Goal: Information Seeking & Learning: Learn about a topic

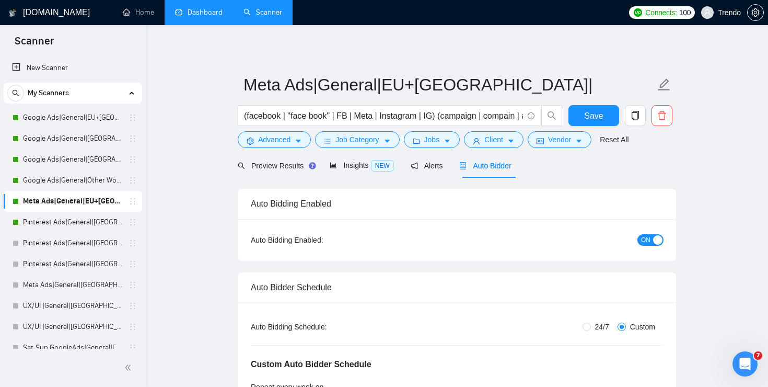
click at [201, 17] on link "Dashboard" at bounding box center [199, 12] width 48 height 9
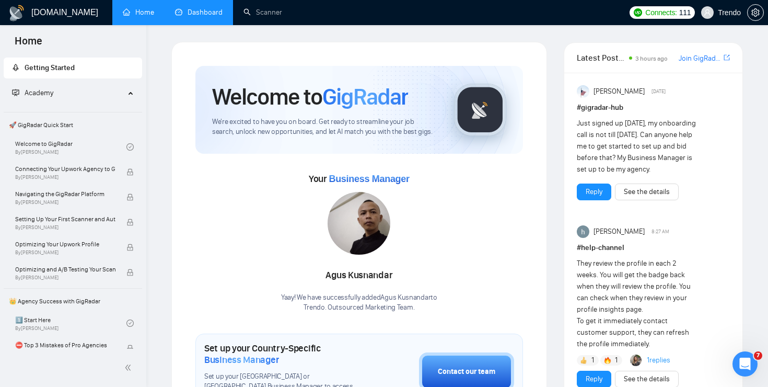
click at [188, 14] on link "Dashboard" at bounding box center [199, 12] width 48 height 9
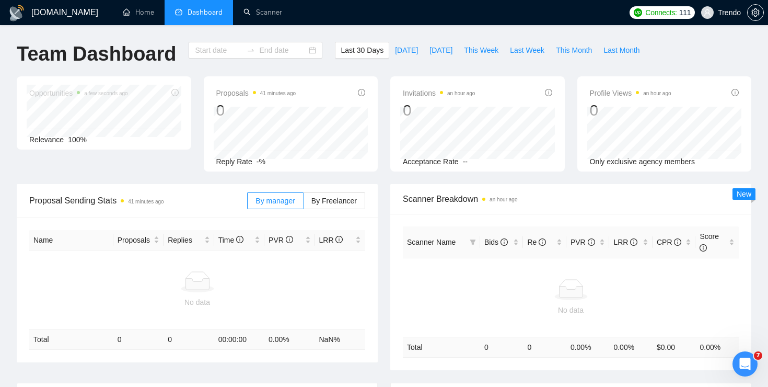
type input "[DATE]"
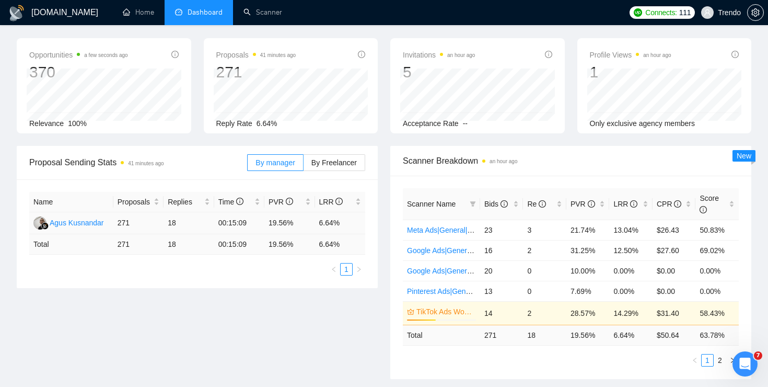
scroll to position [40, 0]
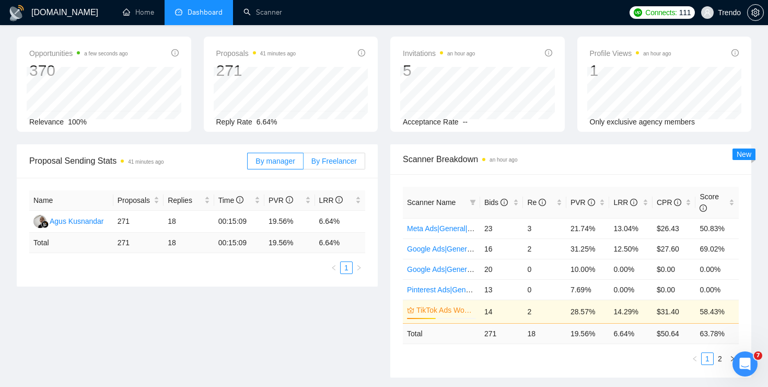
click at [332, 157] on span "By Freelancer" at bounding box center [333, 161] width 45 height 8
click at [304, 164] on input "By Freelancer" at bounding box center [304, 164] width 0 height 0
click at [283, 165] on span "By manager" at bounding box center [275, 161] width 39 height 8
click at [248, 164] on input "By manager" at bounding box center [248, 164] width 0 height 0
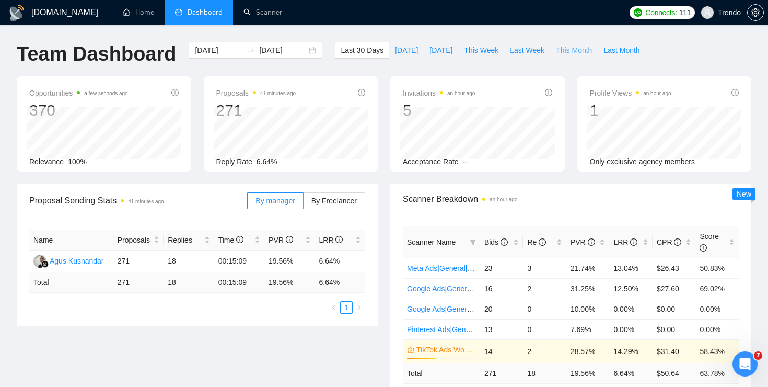
click at [592, 47] on span "This Month" at bounding box center [574, 49] width 36 height 11
type input "2025-09-01"
type input "2025-09-30"
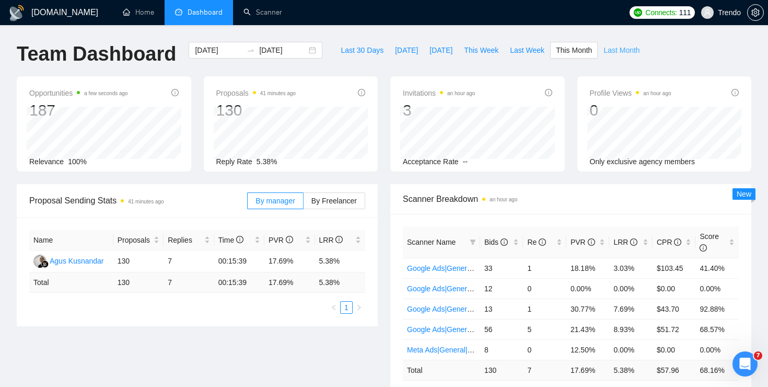
click at [622, 48] on span "Last Month" at bounding box center [622, 49] width 36 height 11
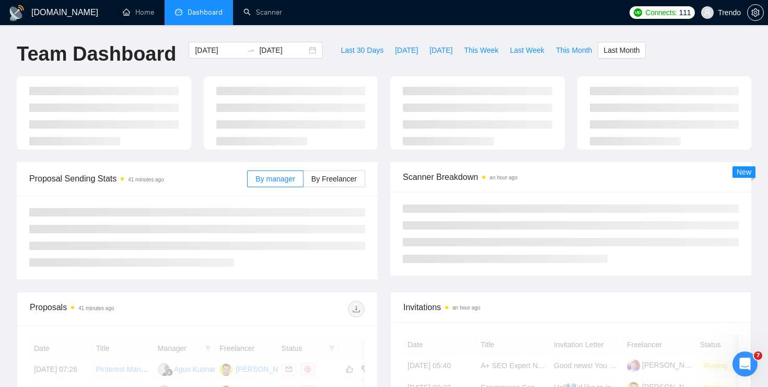
type input "2025-08-01"
type input "2025-08-31"
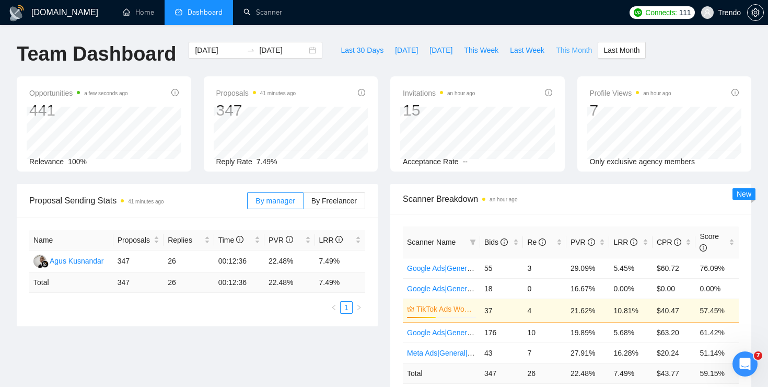
click at [572, 47] on span "This Month" at bounding box center [574, 49] width 36 height 11
type input "2025-09-01"
type input "2025-09-30"
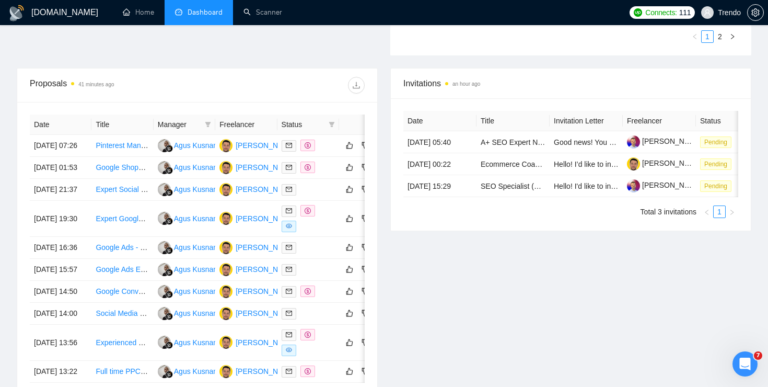
scroll to position [360, 0]
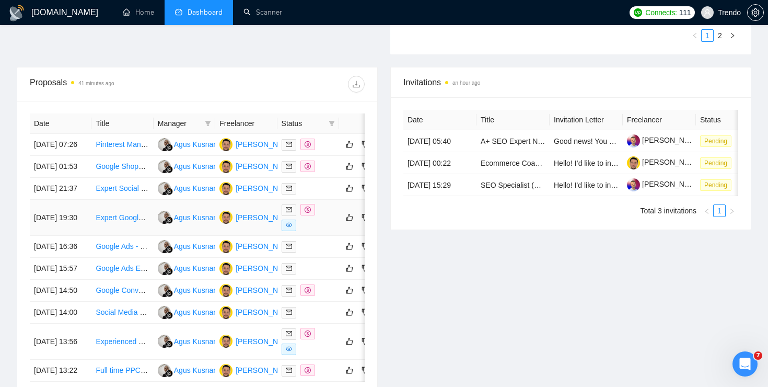
click at [125, 222] on link "Expert Google Ads Manager Needed for Dynamic Ads Campaign" at bounding box center [201, 217] width 210 height 8
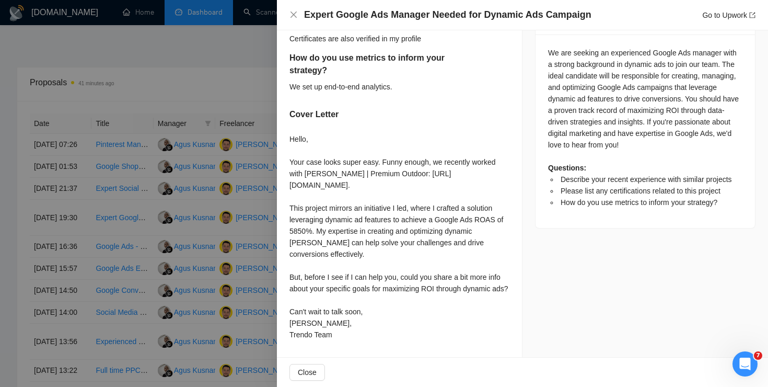
scroll to position [594, 0]
click at [221, 120] on div at bounding box center [384, 193] width 768 height 387
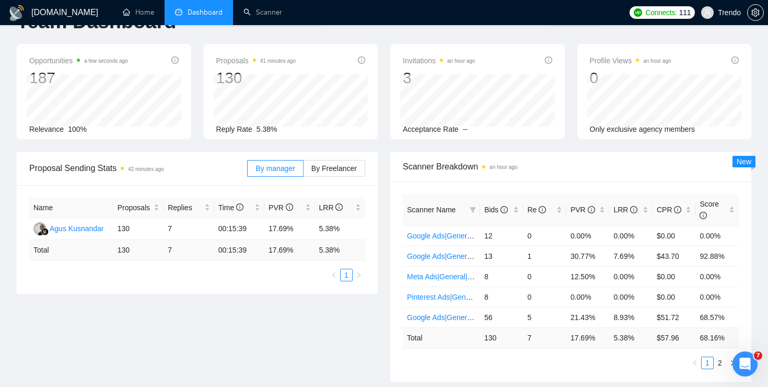
scroll to position [33, 0]
click at [279, 17] on link "Scanner" at bounding box center [263, 12] width 39 height 9
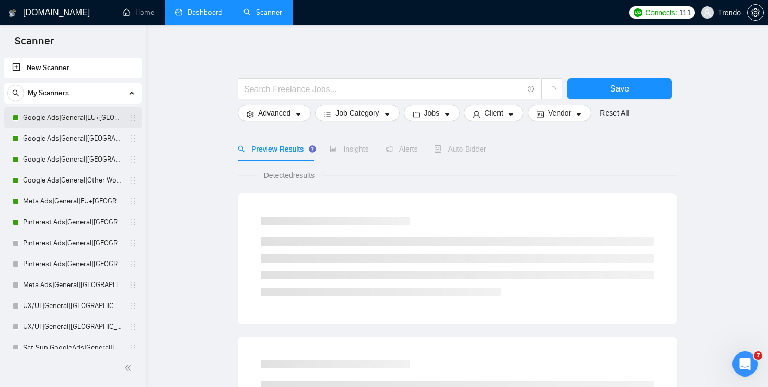
click at [70, 120] on link "Google Ads|General|EU+[GEOGRAPHIC_DATA]|" at bounding box center [72, 117] width 99 height 21
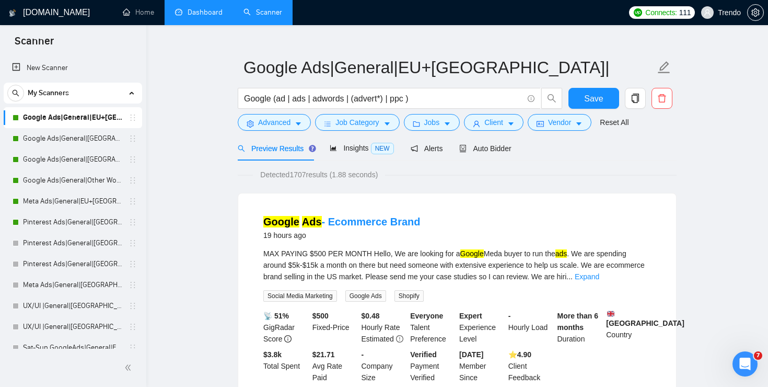
scroll to position [18, 0]
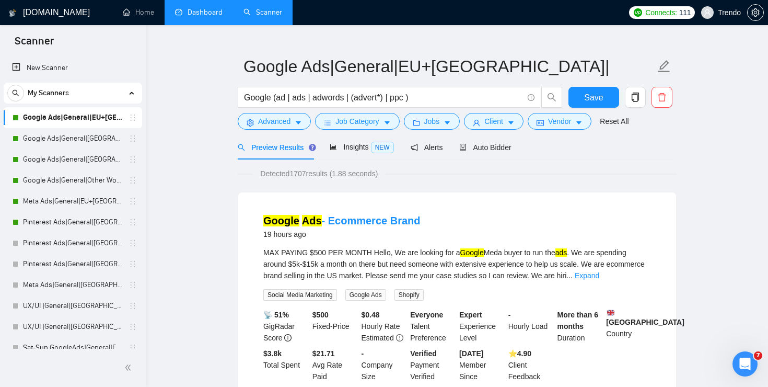
click at [352, 150] on span "Insights NEW" at bounding box center [362, 147] width 64 height 8
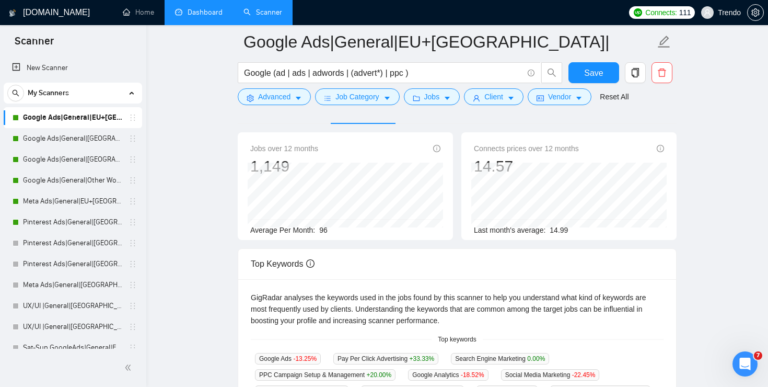
scroll to position [63, 0]
click at [60, 138] on link "Google Ads|General|[GEOGRAPHIC_DATA]+[GEOGRAPHIC_DATA]|" at bounding box center [72, 138] width 99 height 21
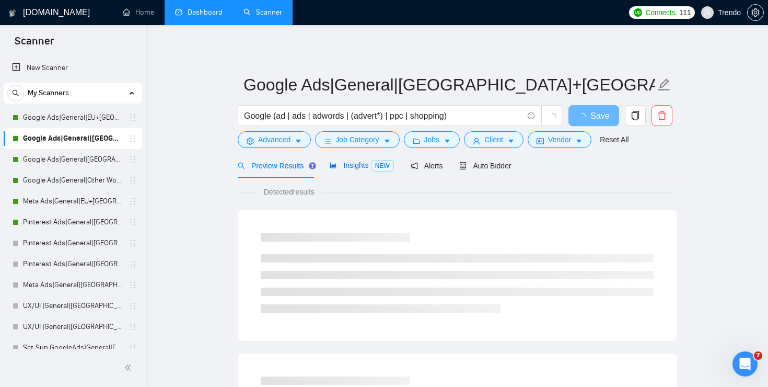
click at [340, 160] on div "Insights NEW" at bounding box center [362, 165] width 64 height 12
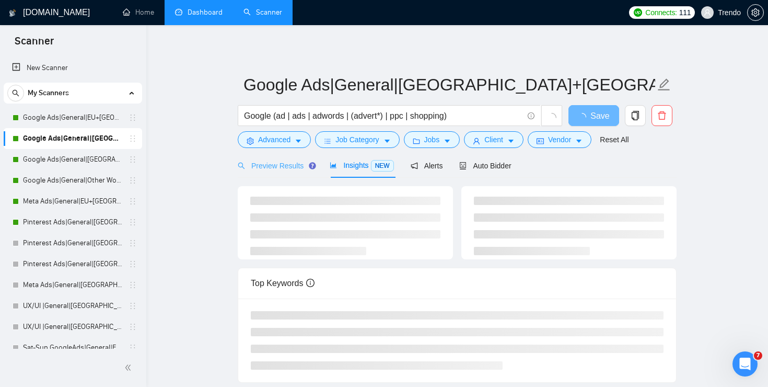
click at [271, 154] on div "Preview Results" at bounding box center [275, 165] width 75 height 25
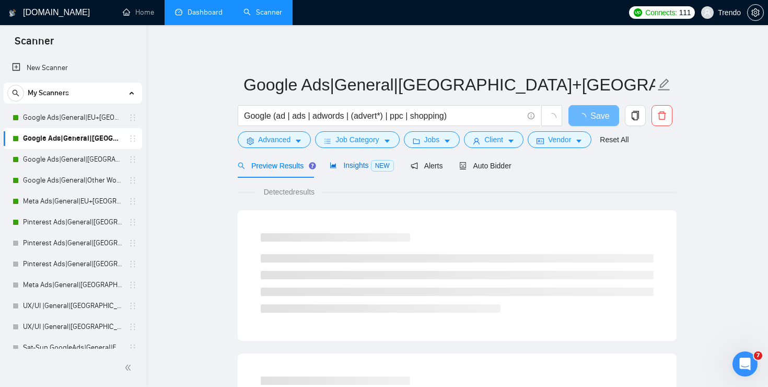
click at [363, 163] on span "Insights NEW" at bounding box center [362, 165] width 64 height 8
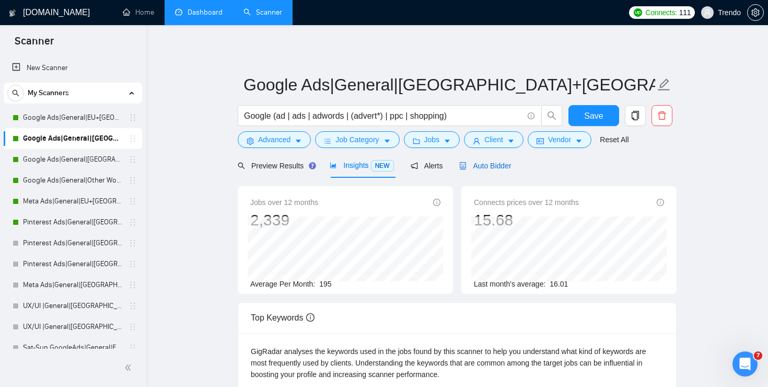
click at [491, 168] on span "Auto Bidder" at bounding box center [485, 165] width 52 height 8
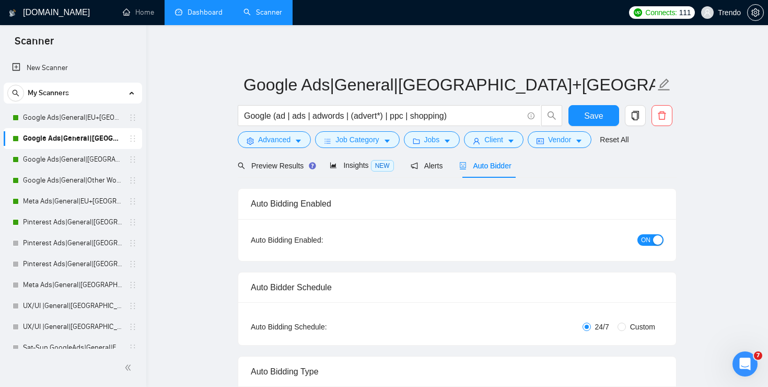
checkbox input "true"
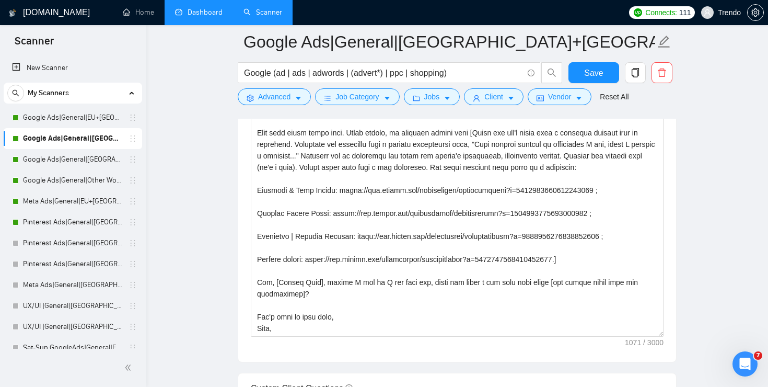
scroll to position [11, 0]
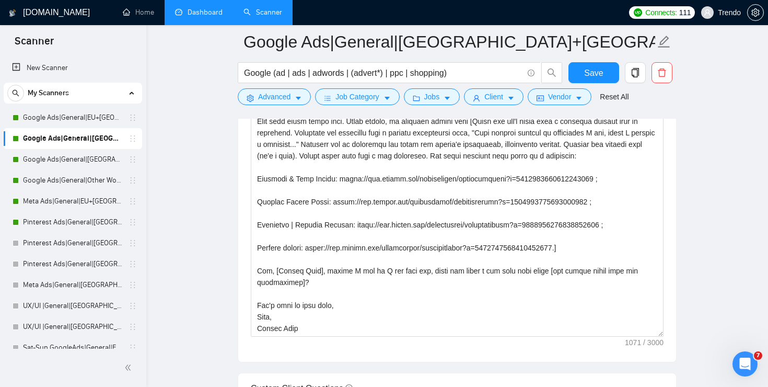
click at [214, 13] on link "Dashboard" at bounding box center [199, 12] width 48 height 9
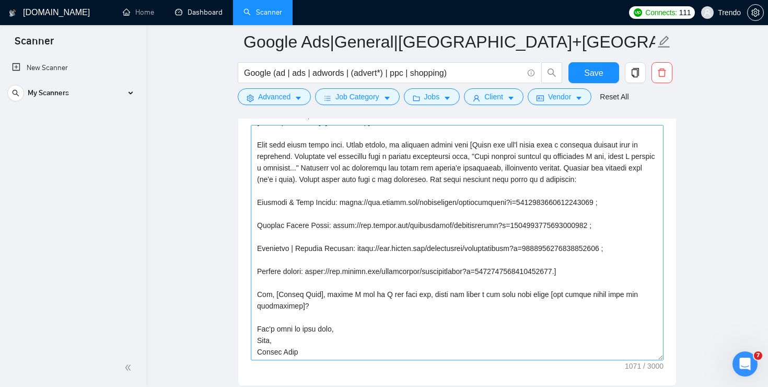
scroll to position [0, 0]
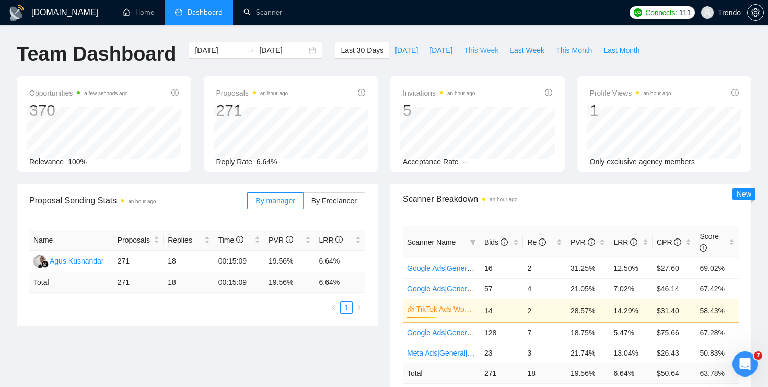
click at [487, 52] on span "This Week" at bounding box center [481, 49] width 34 height 11
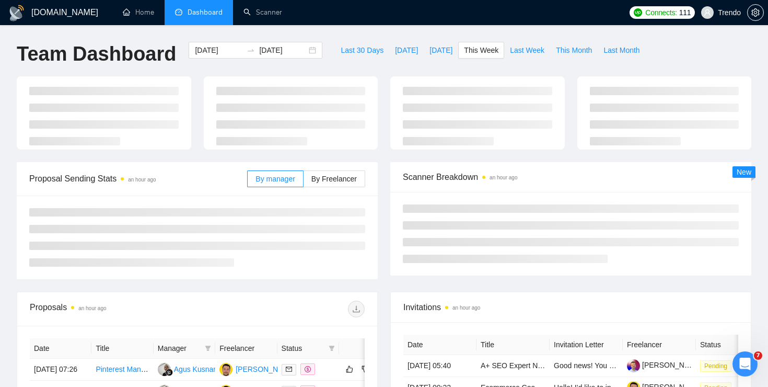
type input "2025-09-15"
type input "2025-09-21"
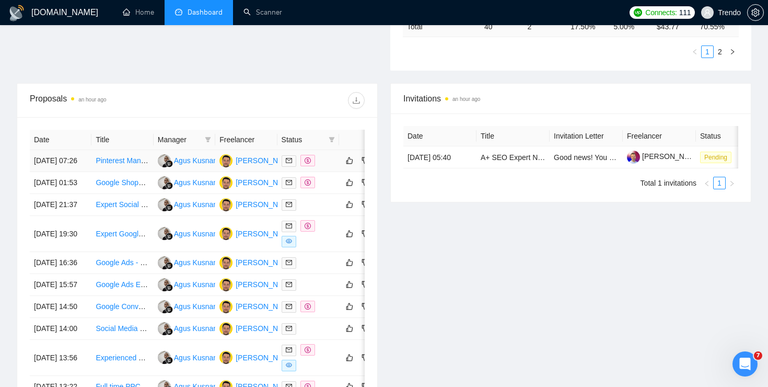
scroll to position [350, 0]
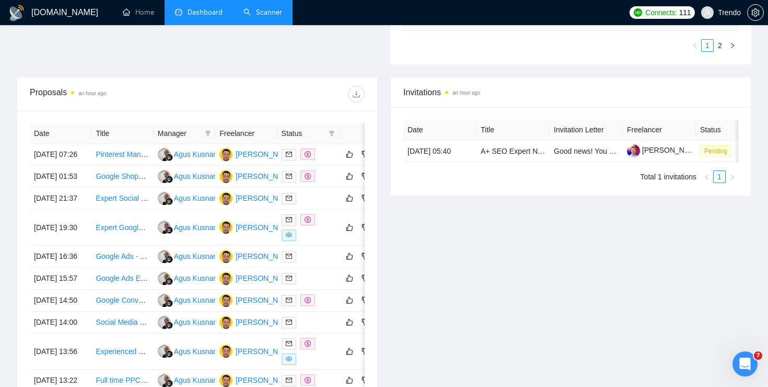
click at [244, 12] on link "Scanner" at bounding box center [263, 12] width 39 height 9
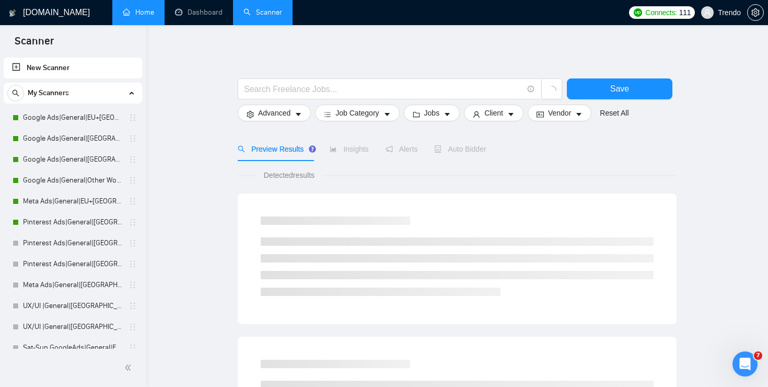
click at [141, 8] on link "Home" at bounding box center [138, 12] width 31 height 9
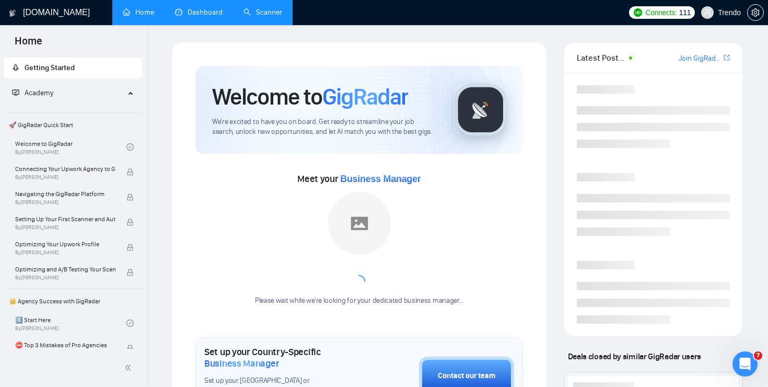
click at [223, 13] on link "Dashboard" at bounding box center [199, 12] width 48 height 9
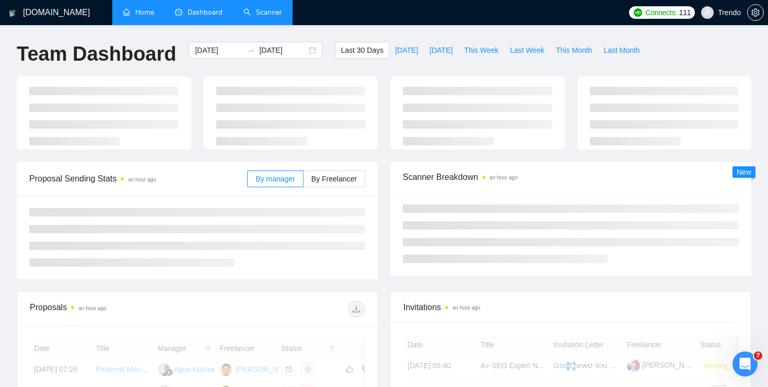
click at [244, 10] on link "Scanner" at bounding box center [263, 12] width 39 height 9
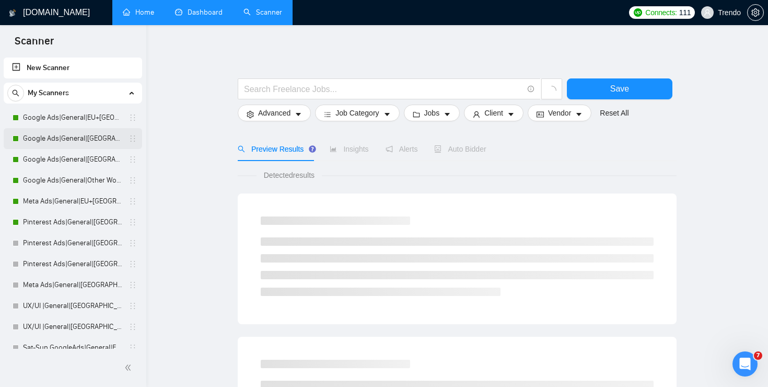
click at [74, 136] on link "Google Ads|General|[GEOGRAPHIC_DATA]+[GEOGRAPHIC_DATA]|" at bounding box center [72, 138] width 99 height 21
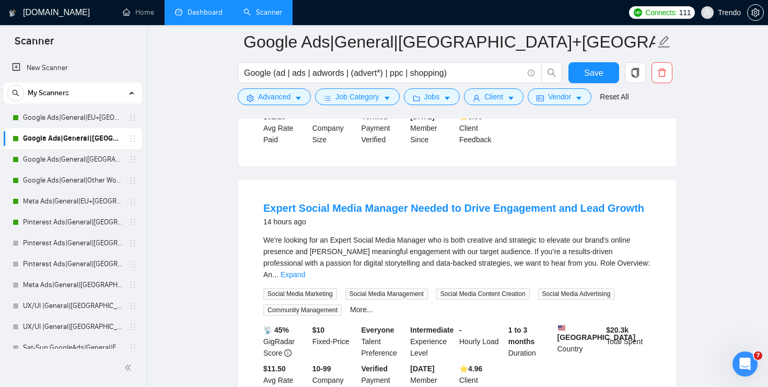
scroll to position [296, 0]
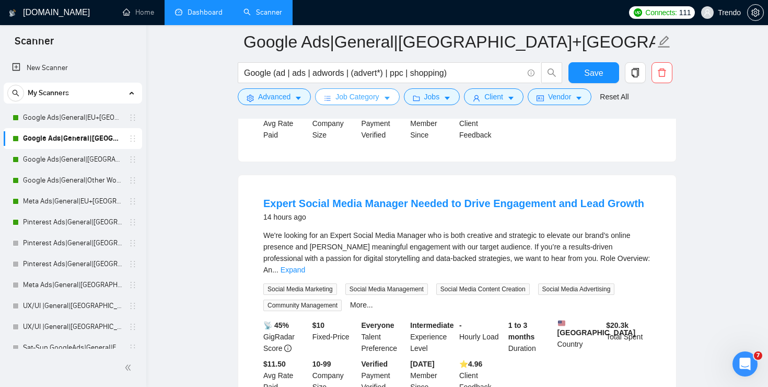
click at [387, 101] on icon "caret-down" at bounding box center [387, 98] width 7 height 7
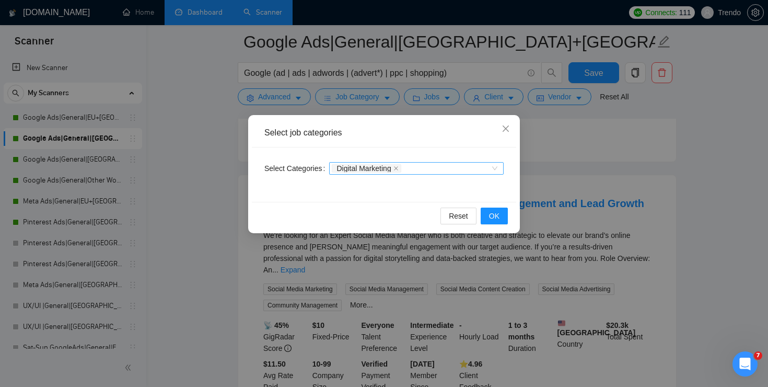
click at [495, 168] on div "Digital Marketing" at bounding box center [416, 168] width 175 height 13
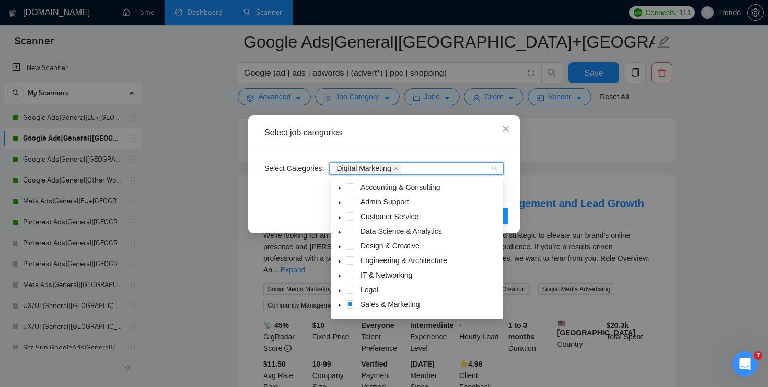
click at [341, 306] on icon "caret-down" at bounding box center [339, 305] width 5 height 5
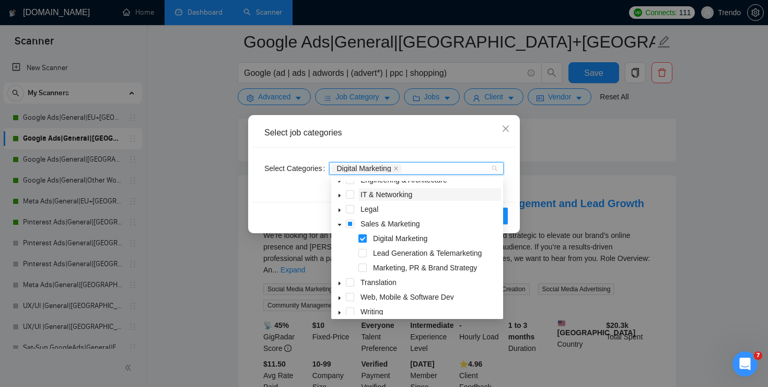
scroll to position [86, 0]
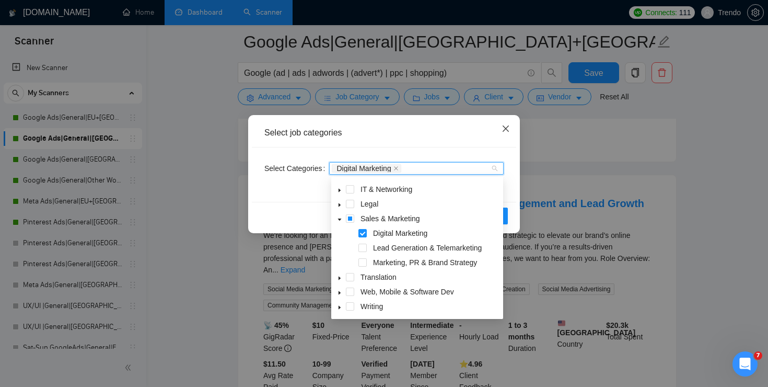
click at [502, 129] on icon "close" at bounding box center [506, 128] width 8 height 8
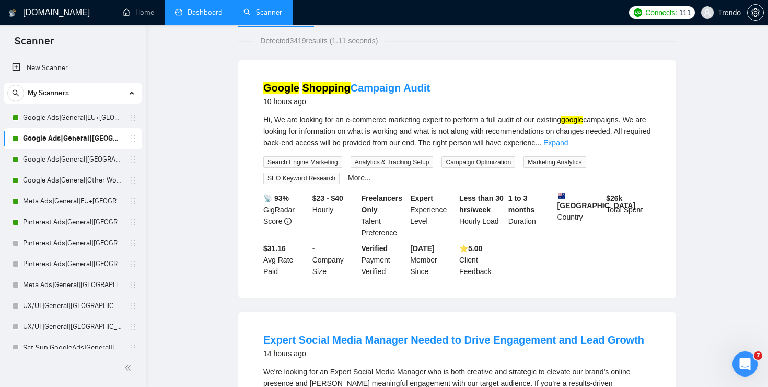
scroll to position [24, 0]
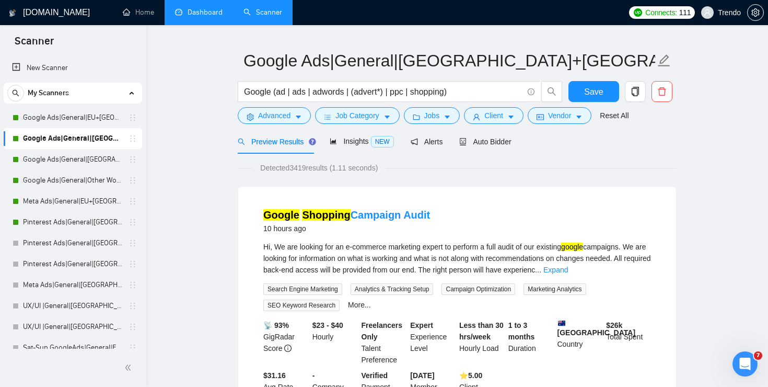
click at [198, 9] on link "Dashboard" at bounding box center [199, 12] width 48 height 9
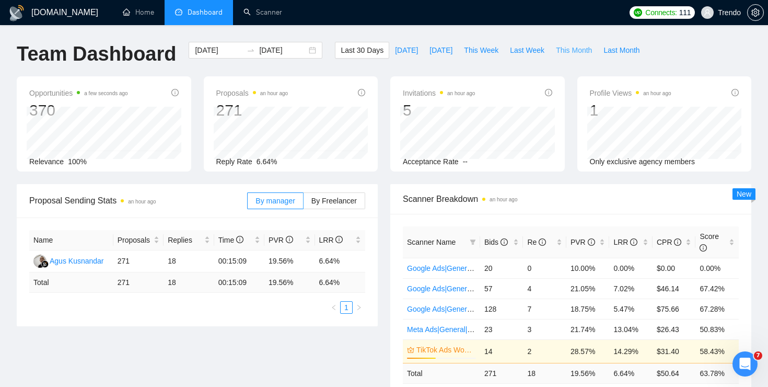
click at [582, 55] on span "This Month" at bounding box center [574, 49] width 36 height 11
type input "2025-09-01"
type input "2025-09-30"
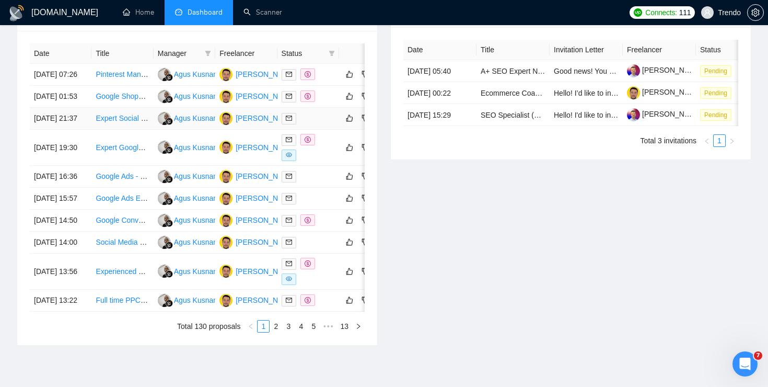
scroll to position [438, 0]
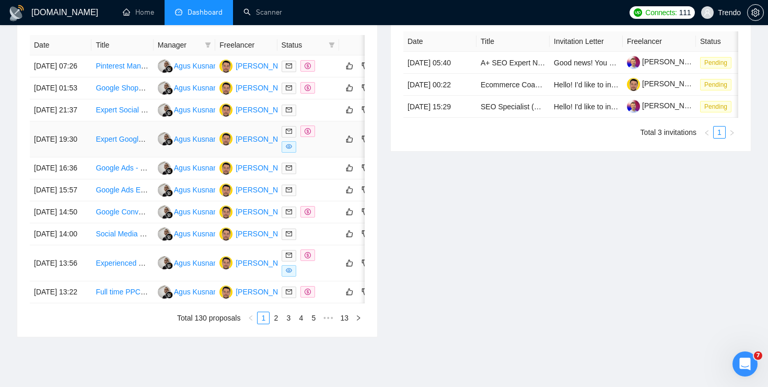
click at [70, 157] on td "[DATE] 19:30" at bounding box center [61, 139] width 62 height 36
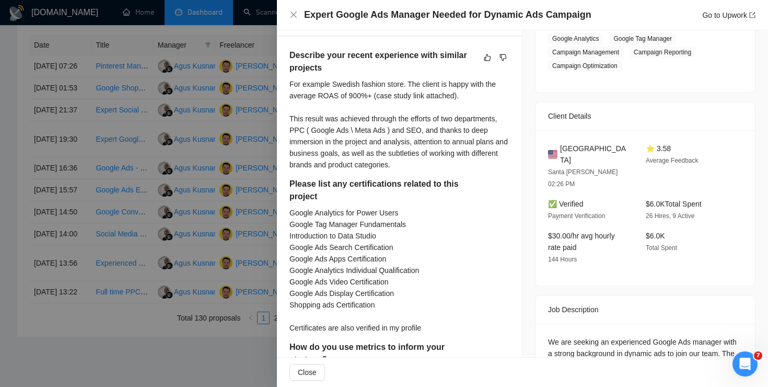
scroll to position [296, 0]
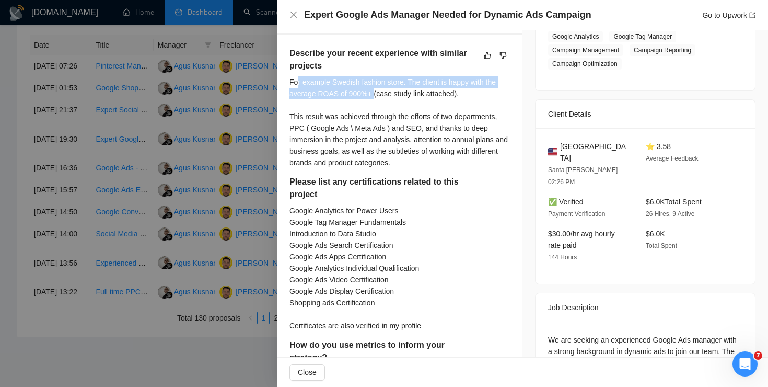
drag, startPoint x: 300, startPoint y: 72, endPoint x: 375, endPoint y: 78, distance: 75.0
click at [375, 78] on div "For example Swedish fashion store. The client is happy with the average ROAS of…" at bounding box center [400, 122] width 220 height 92
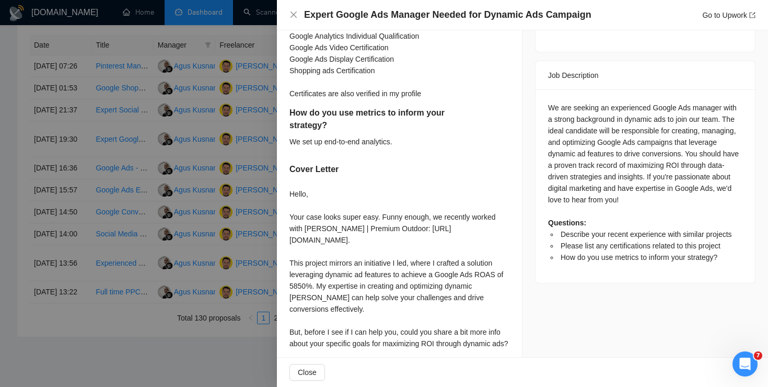
scroll to position [594, 0]
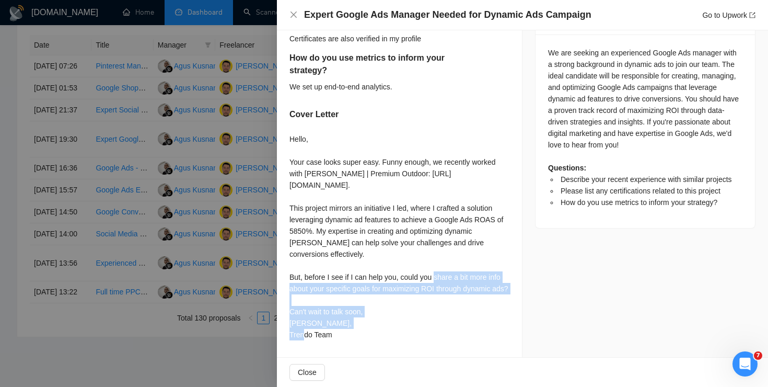
drag, startPoint x: 307, startPoint y: 288, endPoint x: 286, endPoint y: 264, distance: 31.9
click at [286, 264] on div "Describe your recent experience with similar projects For example Swedish fashi…" at bounding box center [399, 52] width 245 height 609
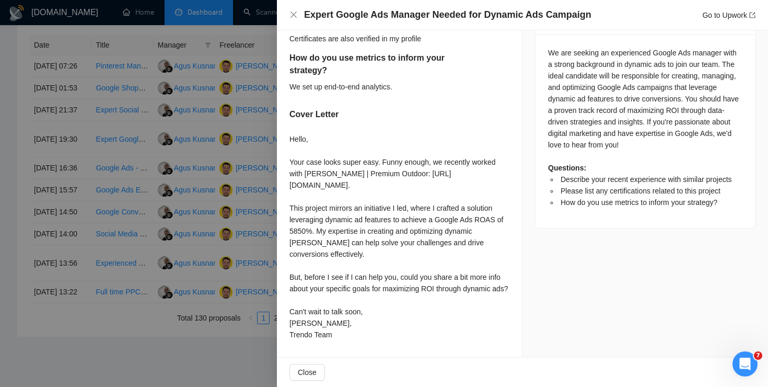
click at [179, 133] on div at bounding box center [384, 193] width 768 height 387
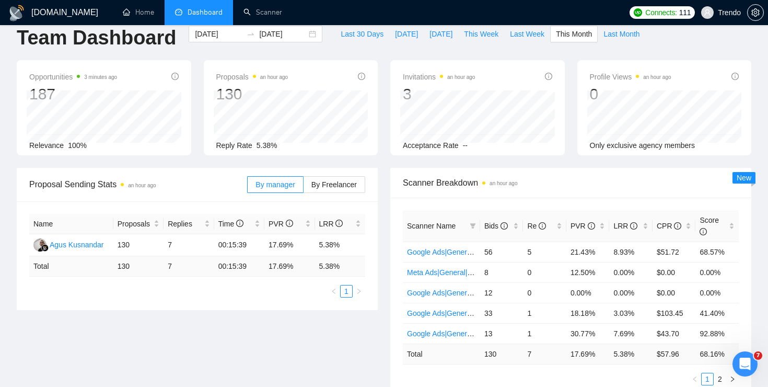
scroll to position [0, 0]
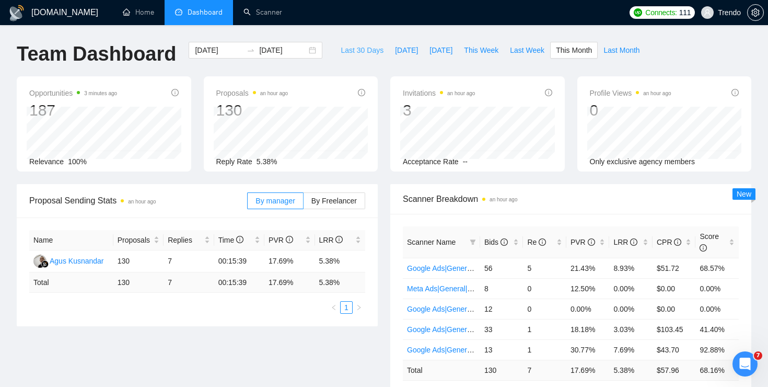
click at [342, 47] on span "Last 30 Days" at bounding box center [362, 49] width 43 height 11
type input "[DATE]"
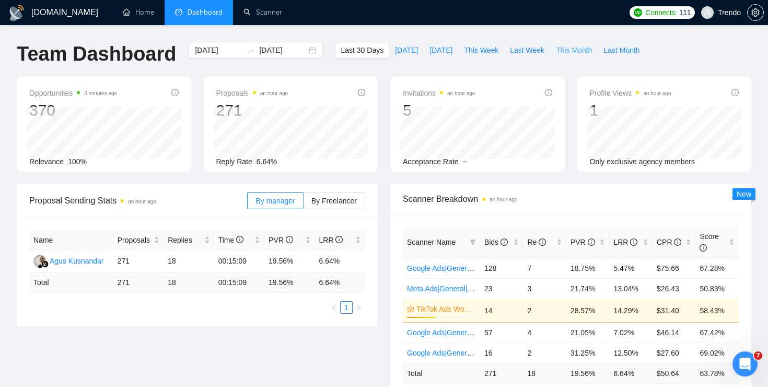
click at [577, 52] on span "This Month" at bounding box center [574, 49] width 36 height 11
type input "2025-09-01"
type input "2025-09-30"
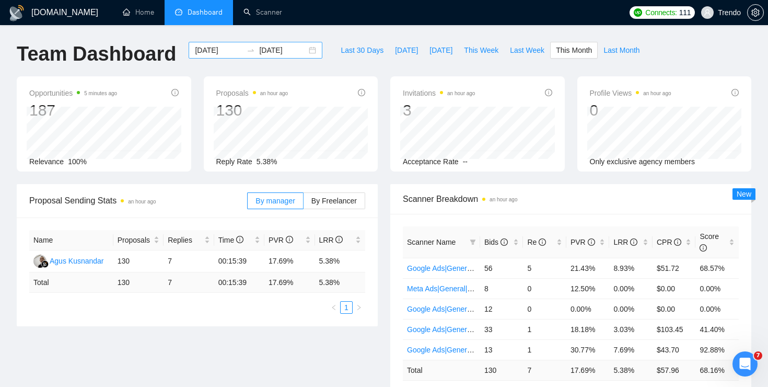
click at [298, 53] on div "2025-09-01 2025-09-30" at bounding box center [256, 50] width 134 height 17
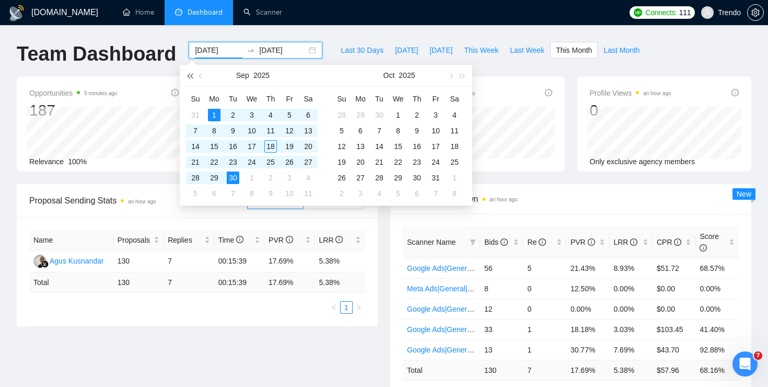
click at [190, 75] on span "button" at bounding box center [189, 75] width 5 height 5
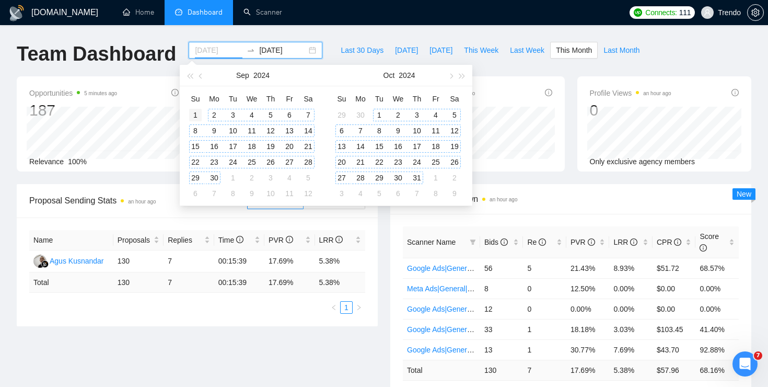
type input "2024-09-01"
click at [197, 115] on div "1" at bounding box center [195, 115] width 13 height 13
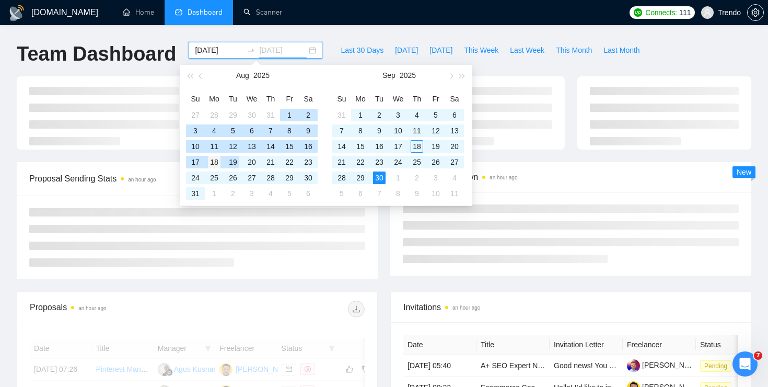
type input "2025-08-18"
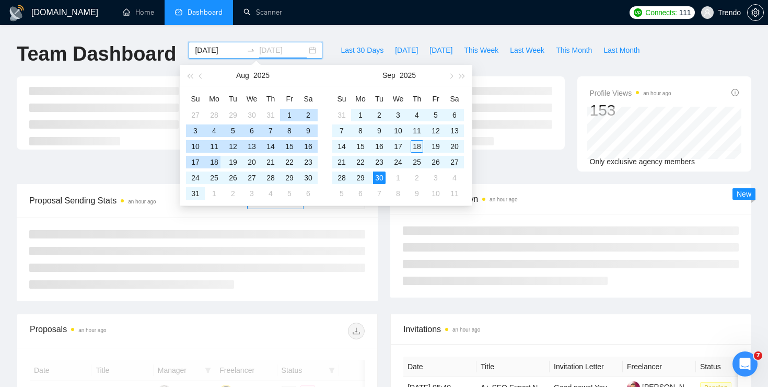
click at [213, 162] on div "18" at bounding box center [214, 162] width 13 height 13
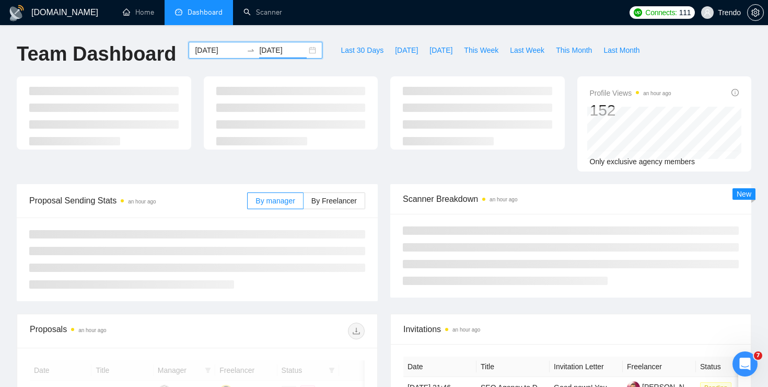
click at [309, 50] on div "2024-09-01 2025-08-18" at bounding box center [256, 50] width 134 height 17
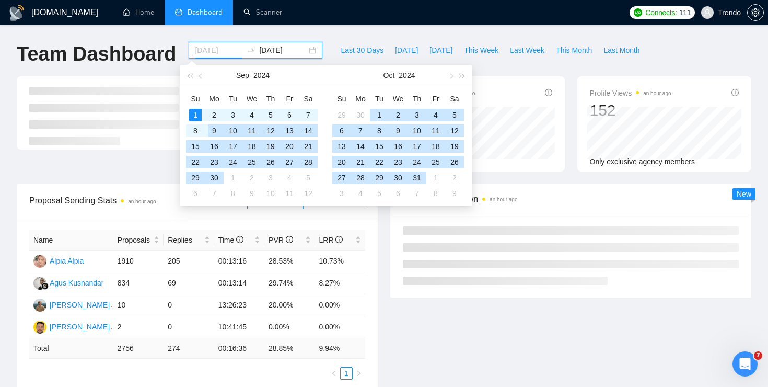
type input "2024-09-01"
click at [200, 115] on div "1" at bounding box center [195, 115] width 13 height 13
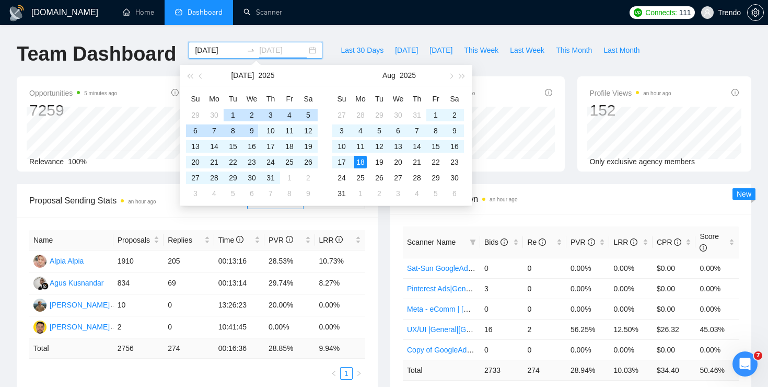
type input "2025-08-18"
click at [189, 74] on span "button" at bounding box center [189, 75] width 5 height 5
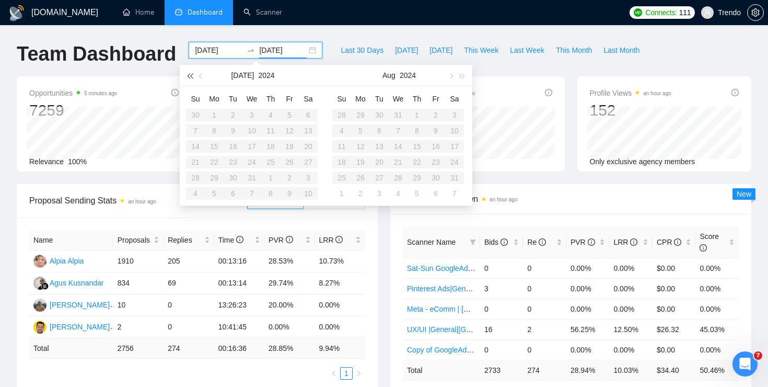
click at [189, 74] on span "button" at bounding box center [189, 75] width 5 height 5
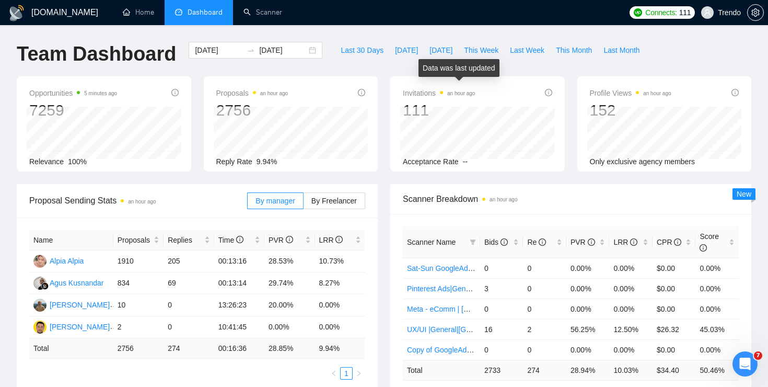
click at [463, 74] on div "Data was last updated" at bounding box center [459, 68] width 81 height 18
click at [299, 48] on div "2024-09-01 2025-08-18" at bounding box center [256, 50] width 134 height 17
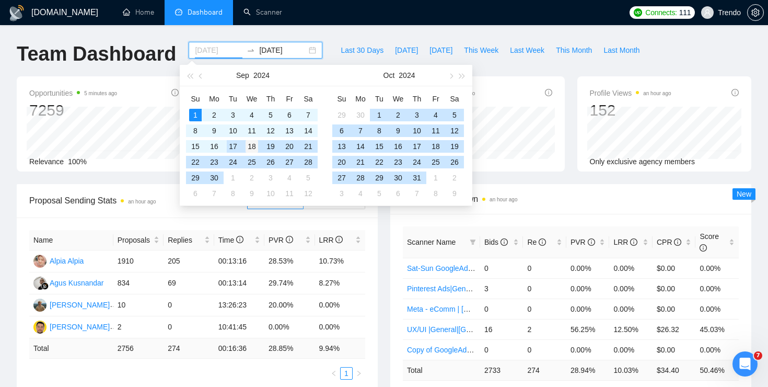
type input "2024-09-18"
click at [248, 147] on div "18" at bounding box center [252, 146] width 13 height 13
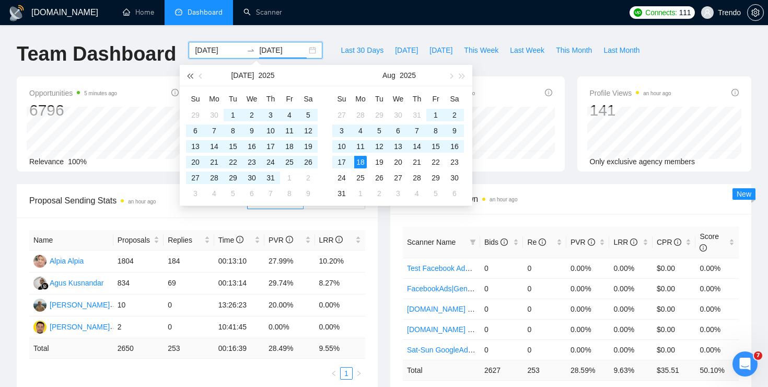
click at [187, 77] on button "button" at bounding box center [189, 75] width 11 height 21
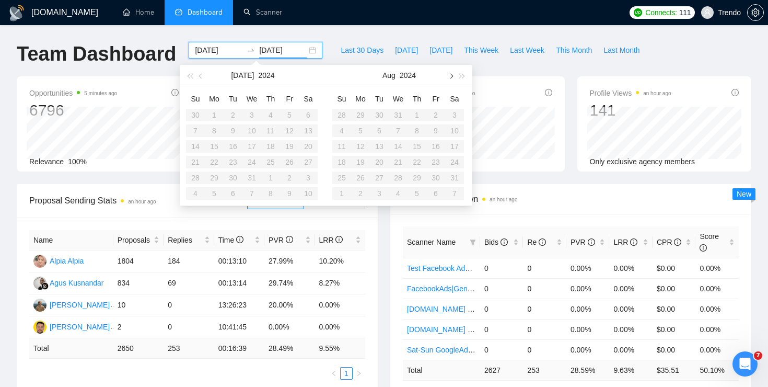
click at [453, 73] on button "button" at bounding box center [450, 75] width 11 height 21
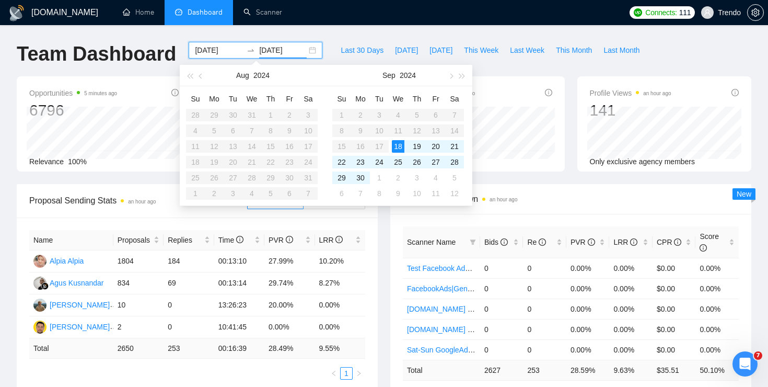
click at [340, 115] on table "Su Mo Tu We Th Fr Sa 1 2 3 4 5 6 7 8 9 10 11 12 13 14 15 16 17 18 19 20 21 22 2…" at bounding box center [398, 145] width 132 height 111
type input "[DATE]"
click at [396, 148] on div "18" at bounding box center [398, 146] width 13 height 13
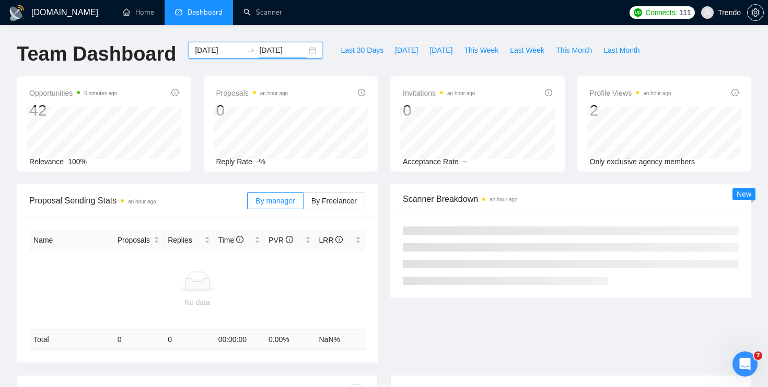
click at [311, 54] on div "2024-09-18 2024-09-18" at bounding box center [256, 50] width 134 height 17
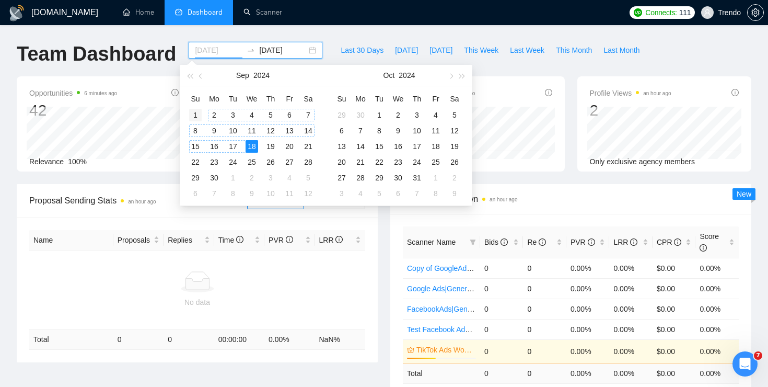
type input "[DATE]"
click at [201, 114] on div "1" at bounding box center [195, 115] width 13 height 13
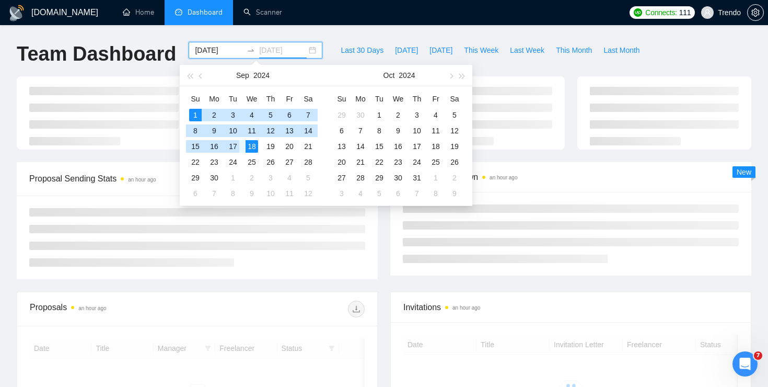
type input "[DATE]"
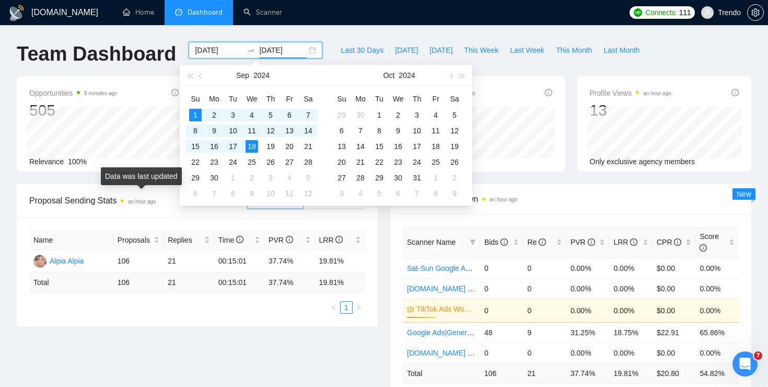
click at [148, 194] on span "Proposal Sending Stats an hour ago" at bounding box center [138, 200] width 218 height 13
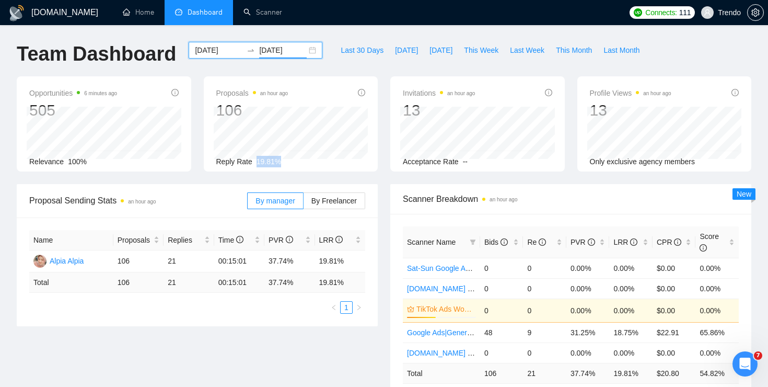
drag, startPoint x: 288, startPoint y: 160, endPoint x: 256, endPoint y: 160, distance: 32.4
click at [256, 160] on div "Reply Rate 19.81%" at bounding box center [290, 161] width 149 height 11
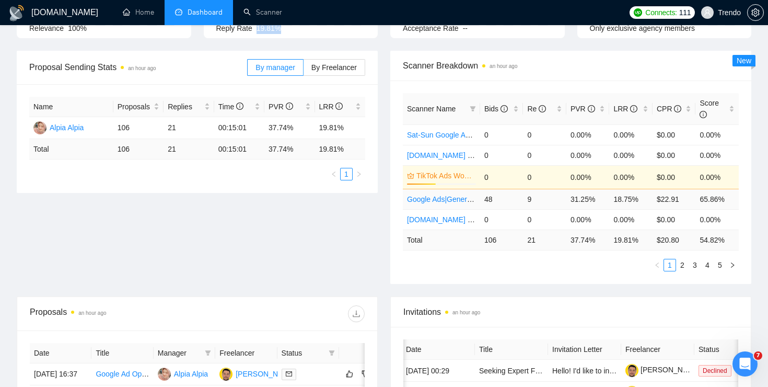
scroll to position [134, 0]
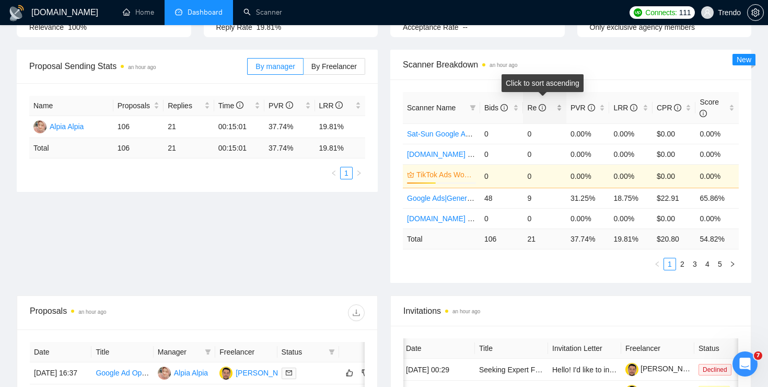
click at [552, 108] on span "Re" at bounding box center [540, 107] width 27 height 11
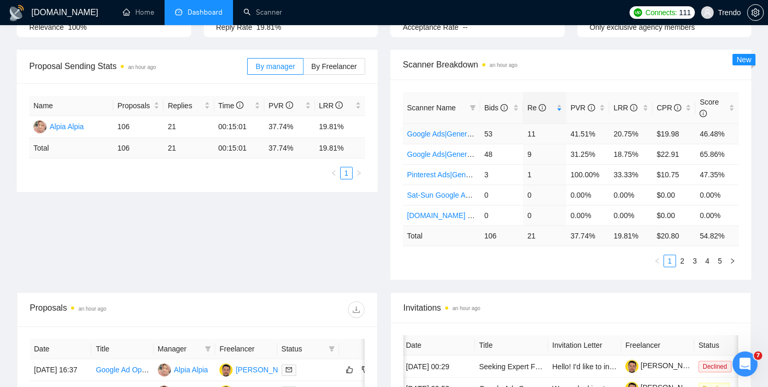
click at [440, 134] on link "Google Ads|General|EU+[GEOGRAPHIC_DATA]|" at bounding box center [487, 134] width 160 height 8
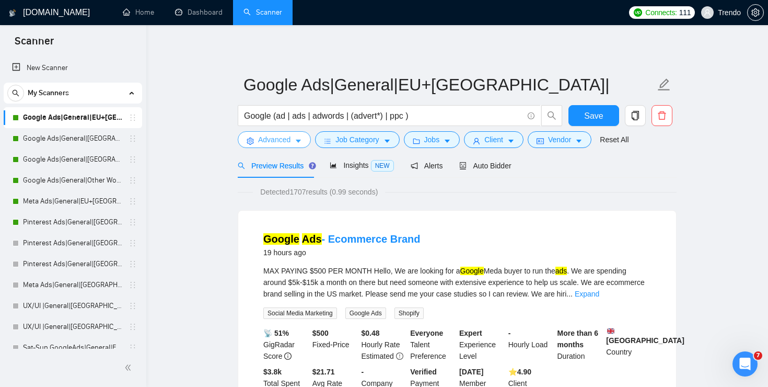
click at [263, 138] on span "Advanced" at bounding box center [274, 139] width 32 height 11
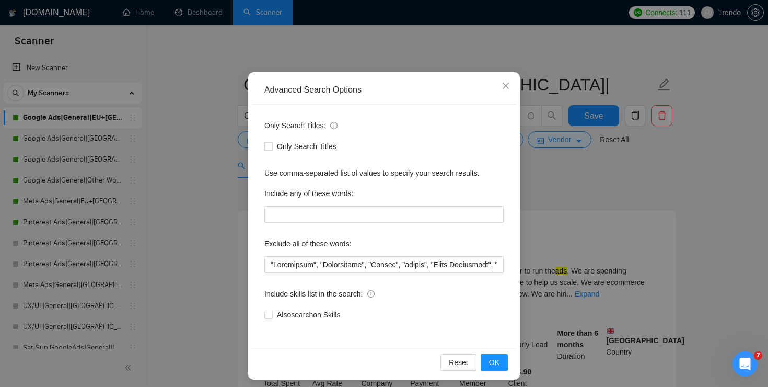
scroll to position [48, 0]
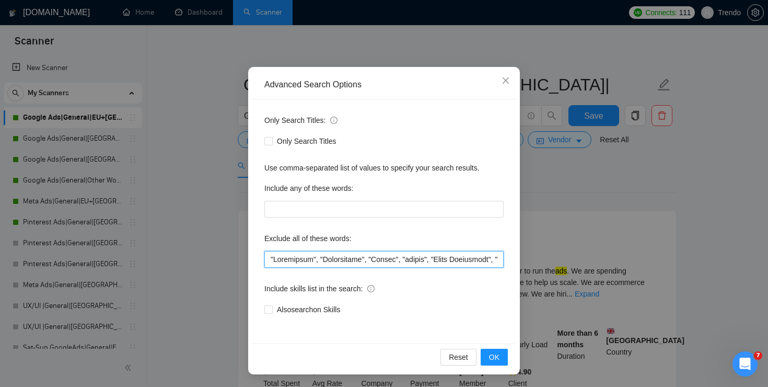
click at [368, 255] on input "text" at bounding box center [383, 259] width 239 height 17
click at [505, 75] on span "Close" at bounding box center [506, 81] width 28 height 28
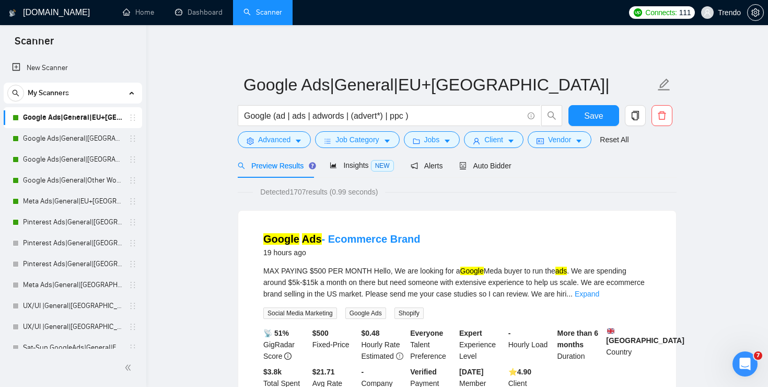
scroll to position [0, 0]
click at [195, 14] on link "Dashboard" at bounding box center [199, 12] width 48 height 9
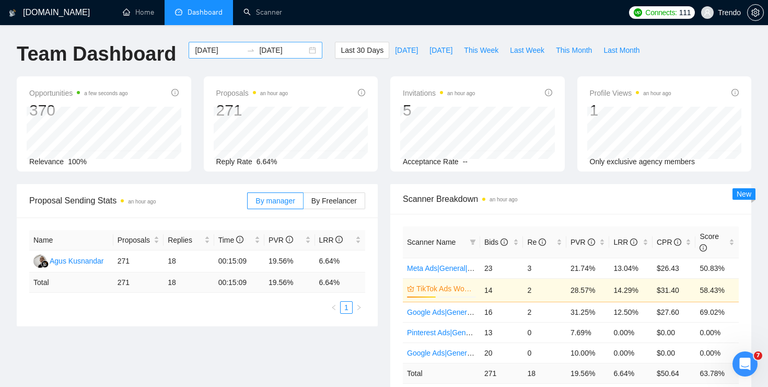
click at [302, 50] on div "2025-08-19 2025-09-18" at bounding box center [256, 50] width 134 height 17
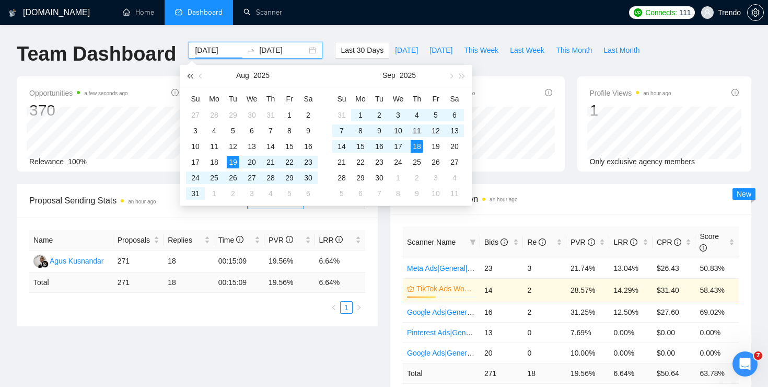
click at [194, 78] on button "button" at bounding box center [189, 75] width 11 height 21
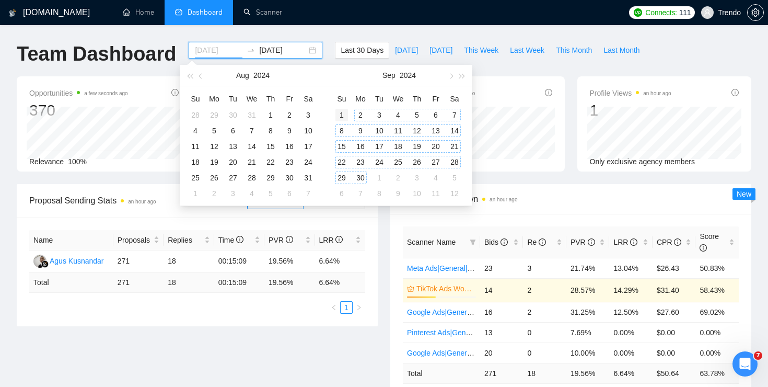
type input "[DATE]"
click at [342, 116] on div "1" at bounding box center [342, 115] width 13 height 13
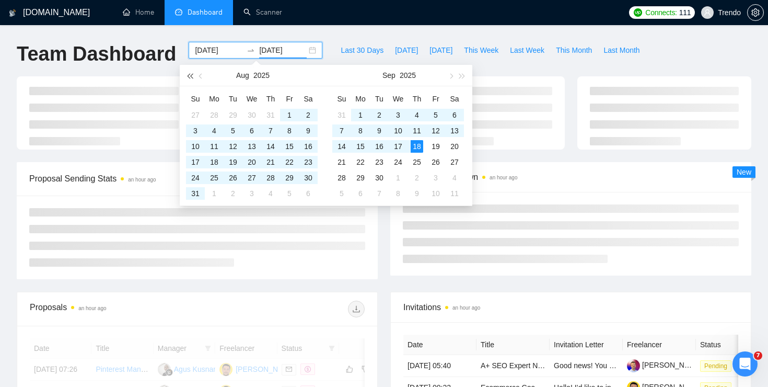
click at [189, 76] on span "button" at bounding box center [189, 75] width 5 height 5
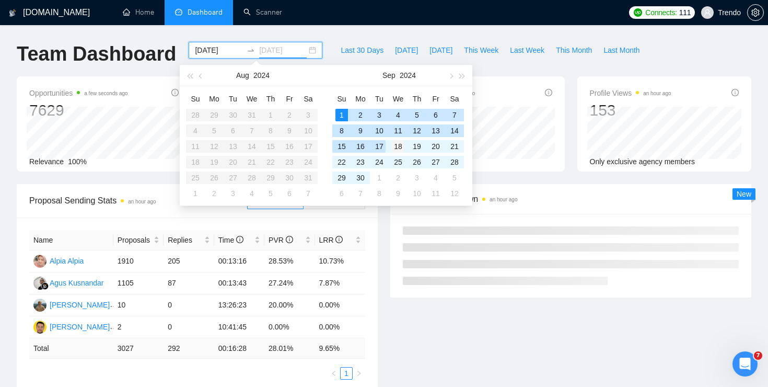
type input "[DATE]"
click at [400, 145] on div "18" at bounding box center [398, 146] width 13 height 13
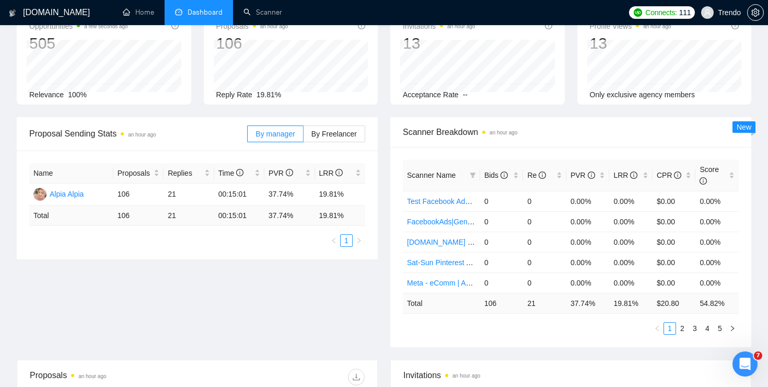
scroll to position [77, 0]
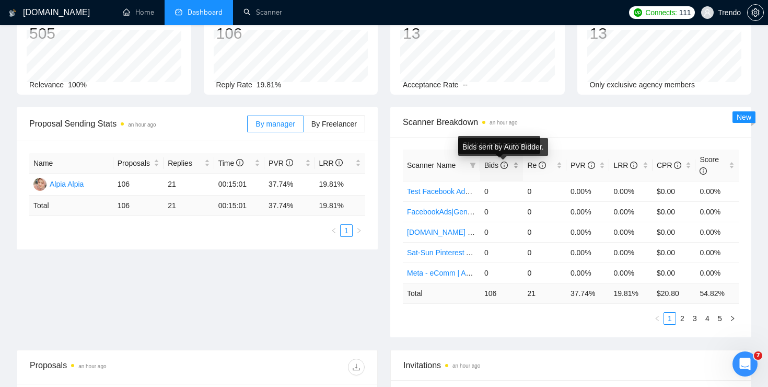
click at [505, 163] on icon "info-circle" at bounding box center [504, 164] width 7 height 7
click at [513, 166] on div "Bids" at bounding box center [501, 164] width 35 height 11
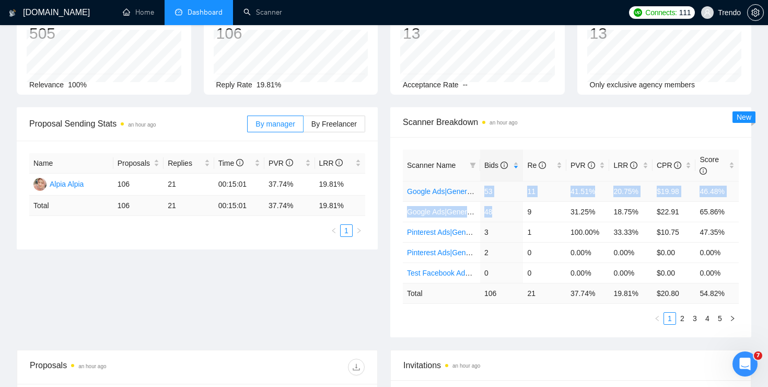
drag, startPoint x: 495, startPoint y: 211, endPoint x: 477, endPoint y: 188, distance: 29.7
click at [477, 188] on tbody "Google Ads|General|EU+UK| 53 11 41.51% 20.75% $19.98 46.48% Google Ads|General|…" at bounding box center [571, 232] width 336 height 102
click at [507, 138] on div "Scanner Name Bids Re PVR LRR CPR Score Google Ads|General|EU+UK| 53 11 41.51% 2…" at bounding box center [570, 237] width 361 height 200
click at [579, 192] on td "41.51%" at bounding box center [588, 191] width 43 height 20
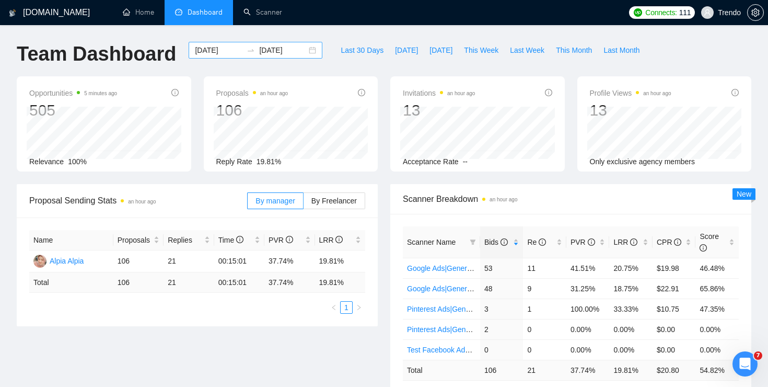
click at [308, 51] on div "2024-09-01 2024-09-18" at bounding box center [256, 50] width 134 height 17
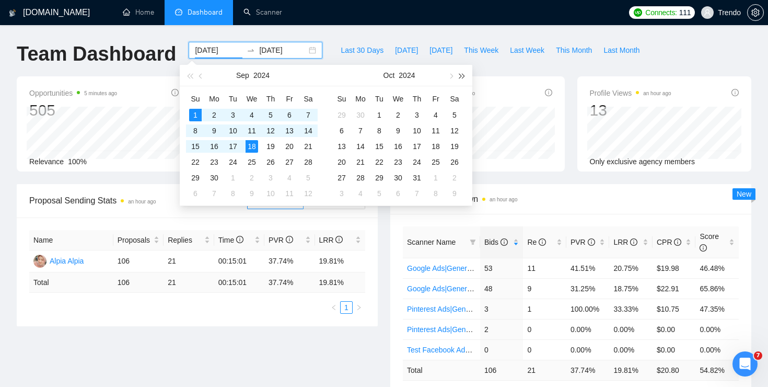
click at [460, 75] on span "button" at bounding box center [462, 75] width 5 height 5
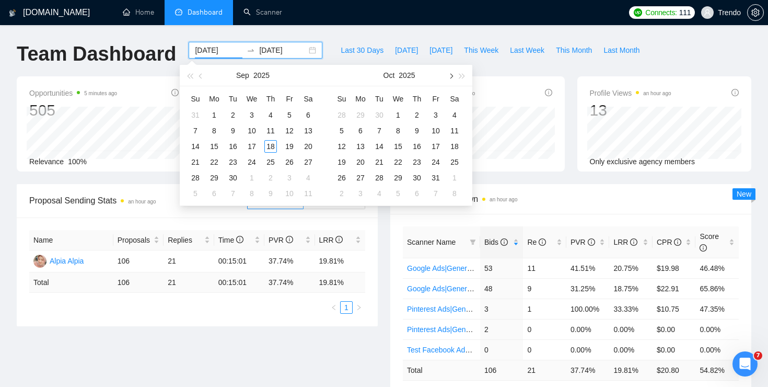
click at [450, 75] on span "button" at bounding box center [450, 75] width 5 height 5
click at [205, 78] on button "button" at bounding box center [200, 75] width 11 height 21
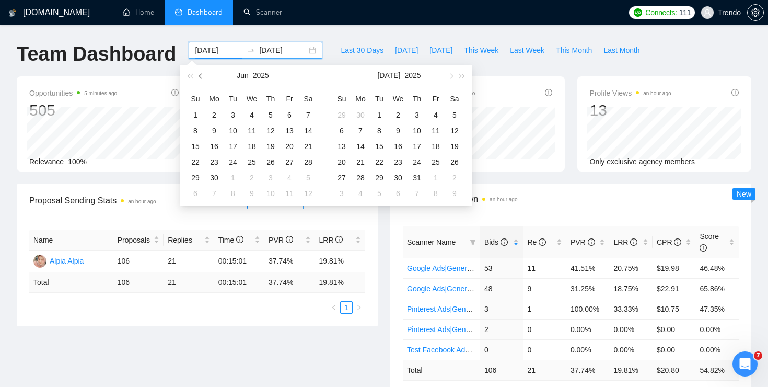
click at [205, 78] on button "button" at bounding box center [200, 75] width 11 height 21
type input "2025-04-01"
click at [233, 112] on div "1" at bounding box center [233, 115] width 13 height 13
click at [460, 75] on span "button" at bounding box center [462, 75] width 5 height 5
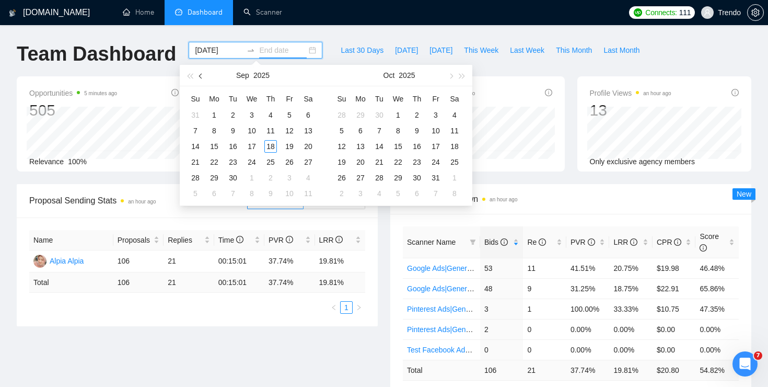
click at [195, 74] on button "button" at bounding box center [200, 75] width 11 height 21
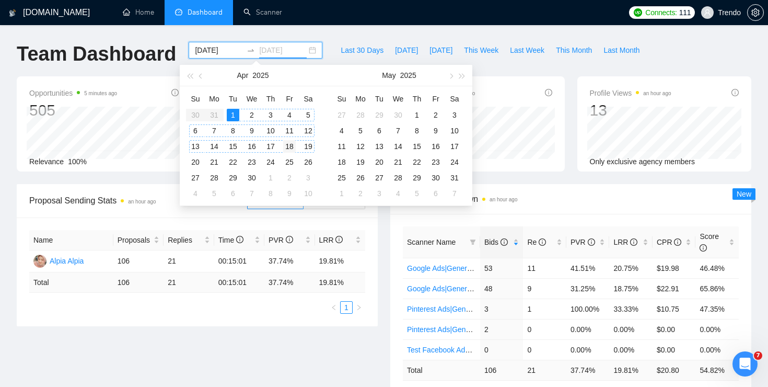
type input "[DATE]"
click at [291, 146] on div "18" at bounding box center [289, 146] width 13 height 13
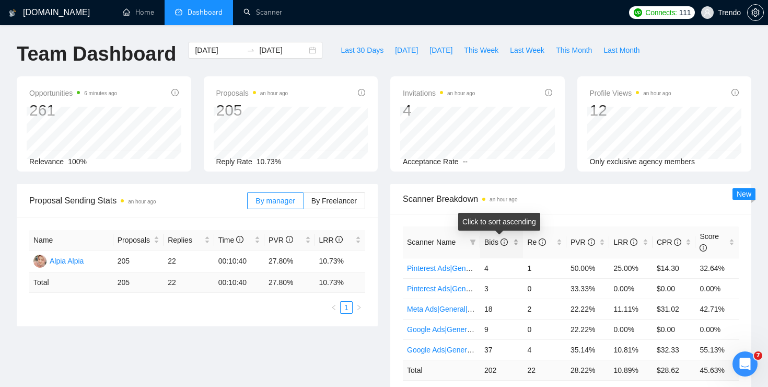
click at [506, 241] on icon "info-circle" at bounding box center [504, 241] width 7 height 7
click at [305, 49] on div "2025-04-01 2025-04-18" at bounding box center [256, 50] width 134 height 17
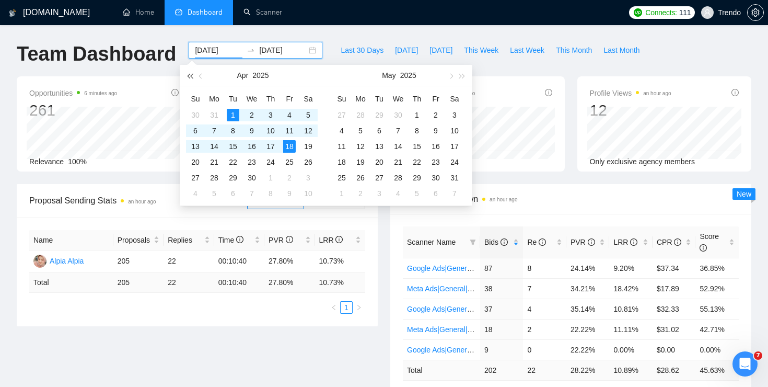
click at [192, 75] on span "button" at bounding box center [189, 75] width 5 height 5
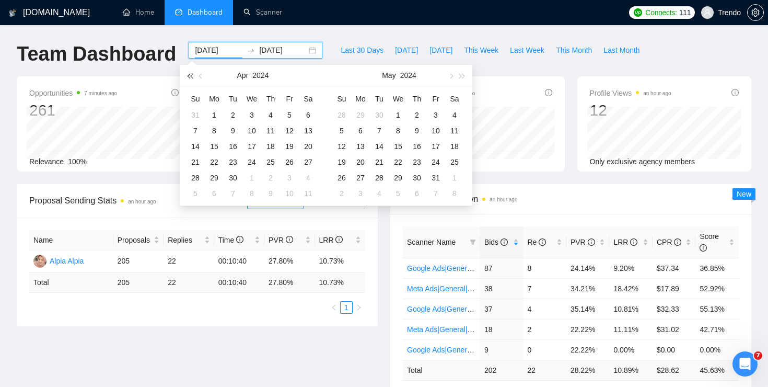
click at [192, 75] on span "button" at bounding box center [189, 75] width 5 height 5
click at [465, 75] on button "button" at bounding box center [462, 75] width 11 height 21
click at [201, 74] on span "button" at bounding box center [201, 75] width 5 height 5
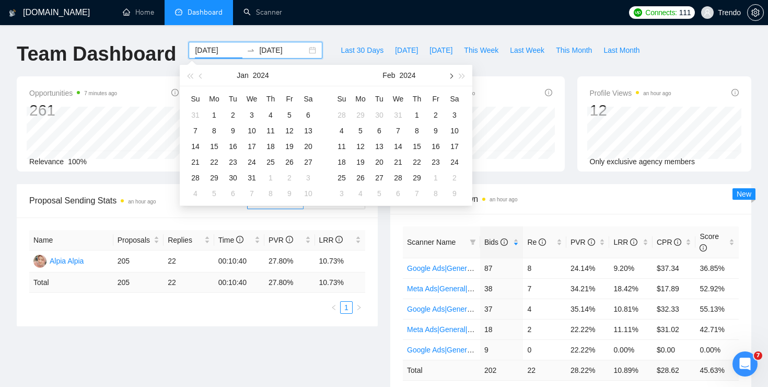
click at [453, 75] on span "button" at bounding box center [450, 75] width 5 height 5
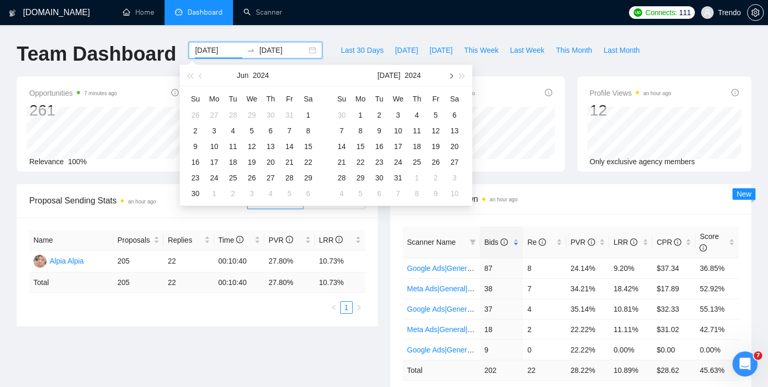
click at [453, 75] on span "button" at bounding box center [450, 75] width 5 height 5
type input "[DATE]"
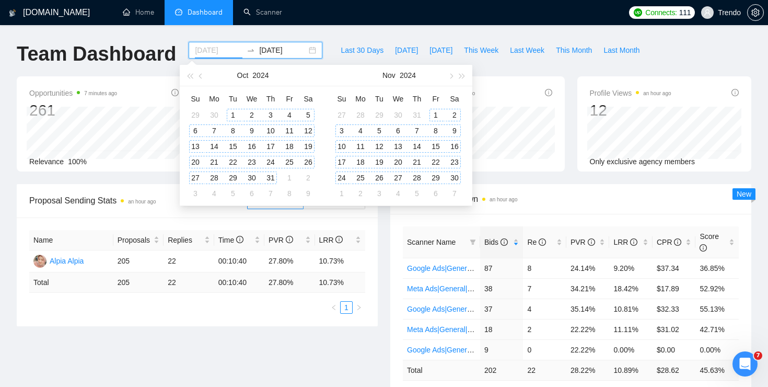
click at [234, 114] on div "1" at bounding box center [233, 115] width 13 height 13
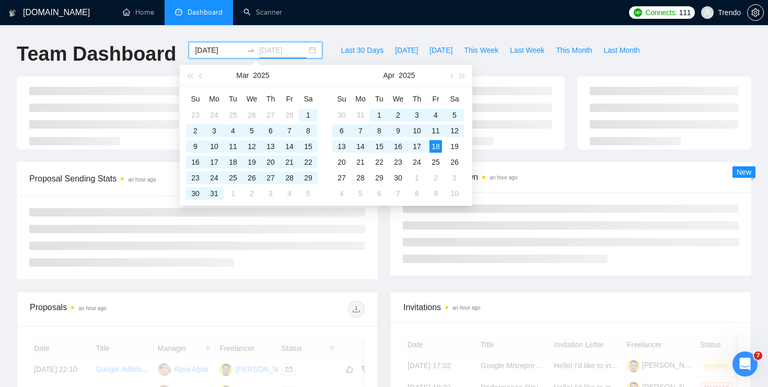
type input "[DATE]"
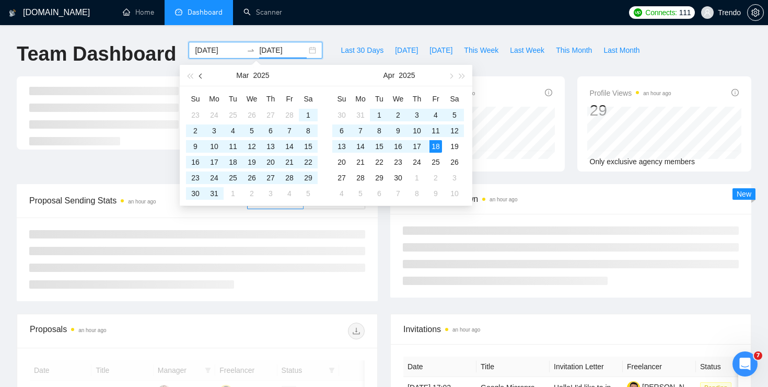
click at [202, 76] on span "button" at bounding box center [201, 75] width 5 height 5
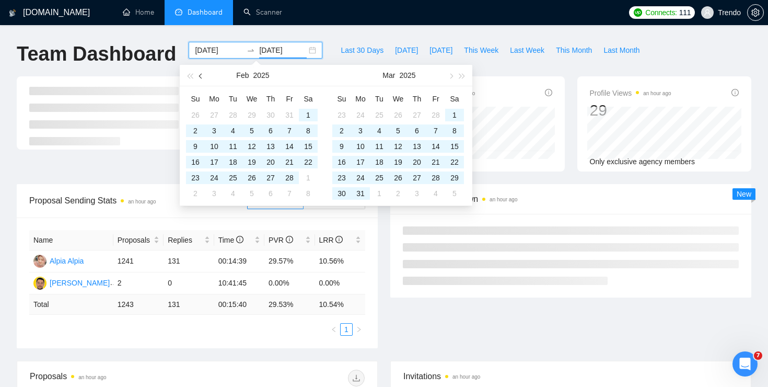
click at [202, 76] on span "button" at bounding box center [201, 75] width 5 height 5
click at [192, 76] on span "button" at bounding box center [189, 75] width 5 height 5
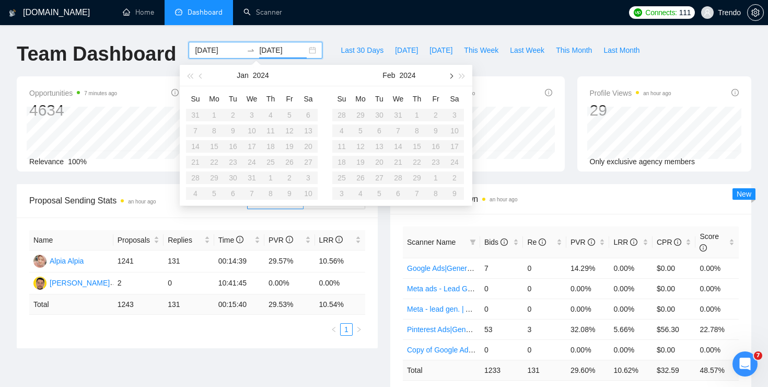
click at [447, 76] on button "button" at bounding box center [450, 75] width 11 height 21
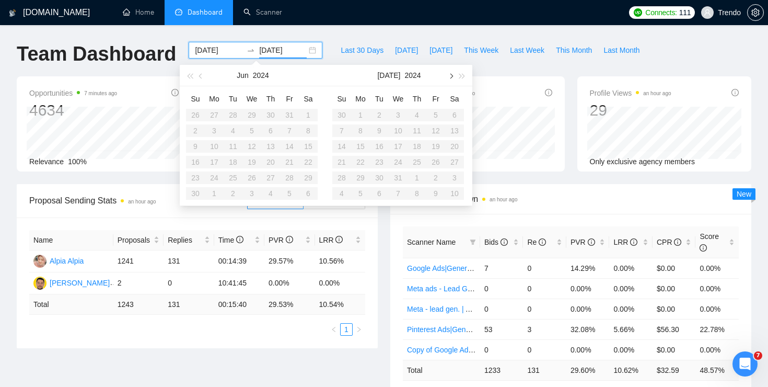
click at [447, 76] on button "button" at bounding box center [450, 75] width 11 height 21
click at [340, 112] on table "Su Mo Tu We Th Fr Sa 1 2 3 4 5 6 7 8 9 10 11 12 13 14 15 16 17 18 19 20 21 22 2…" at bounding box center [398, 145] width 132 height 111
click at [343, 115] on table "Su Mo Tu We Th Fr Sa 1 2 3 4 5 6 7 8 9 10 11 12 13 14 15 16 17 18 19 20 21 22 2…" at bounding box center [398, 145] width 132 height 111
click at [342, 114] on table "Su Mo Tu We Th Fr Sa 1 2 3 4 5 6 7 8 9 10 11 12 13 14 15 16 17 18 19 20 21 22 2…" at bounding box center [398, 145] width 132 height 111
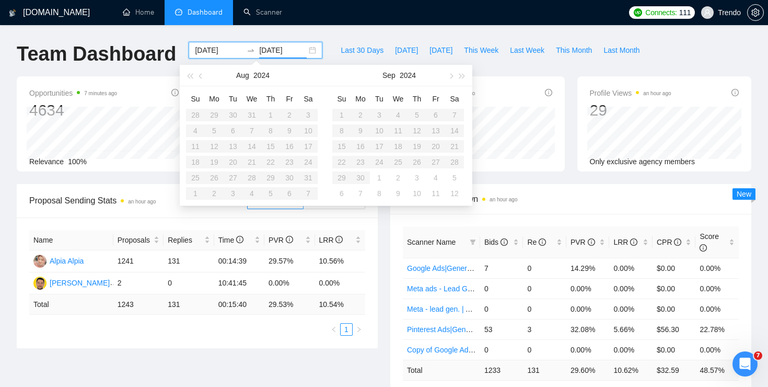
click at [342, 114] on table "Su Mo Tu We Th Fr Sa 1 2 3 4 5 6 7 8 9 10 11 12 13 14 15 16 17 18 19 20 21 22 2…" at bounding box center [398, 145] width 132 height 111
click at [340, 114] on table "Su Mo Tu We Th Fr Sa 1 2 3 4 5 6 7 8 9 10 11 12 13 14 15 16 17 18 19 20 21 22 2…" at bounding box center [398, 145] width 132 height 111
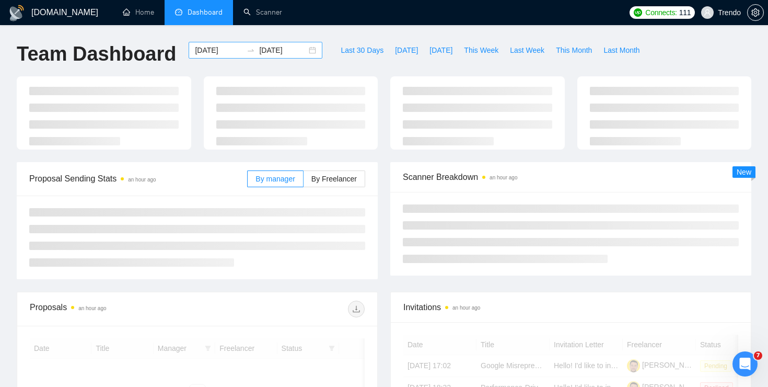
click at [303, 56] on div "[DATE] [DATE]" at bounding box center [256, 50] width 134 height 17
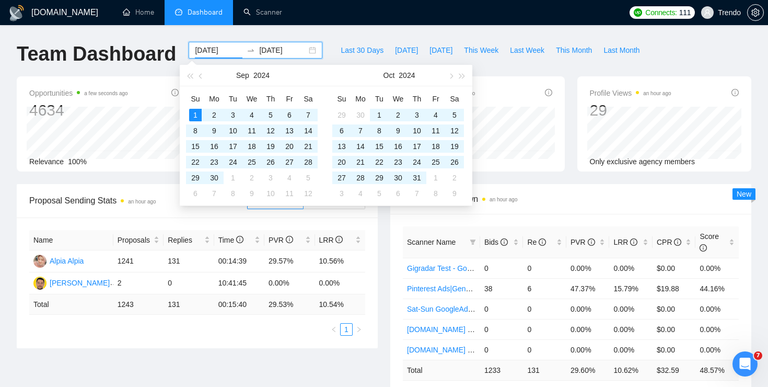
type input "[DATE]"
click at [270, 47] on input "[DATE]" at bounding box center [283, 49] width 48 height 11
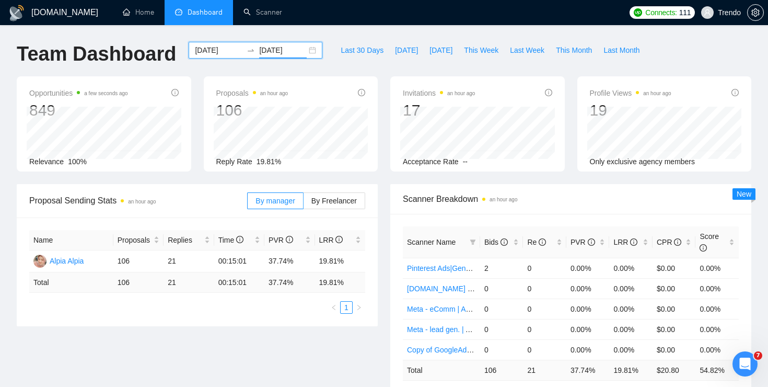
type input "[DATE]"
click at [215, 50] on input "[DATE]" at bounding box center [219, 49] width 48 height 11
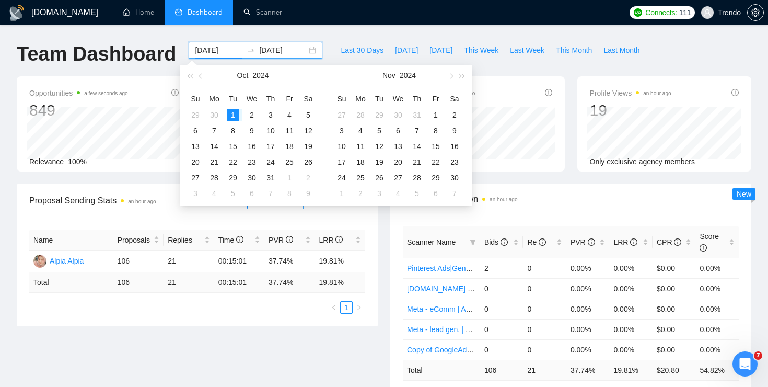
type input "[DATE]"
click at [281, 47] on input "[DATE]" at bounding box center [283, 49] width 48 height 11
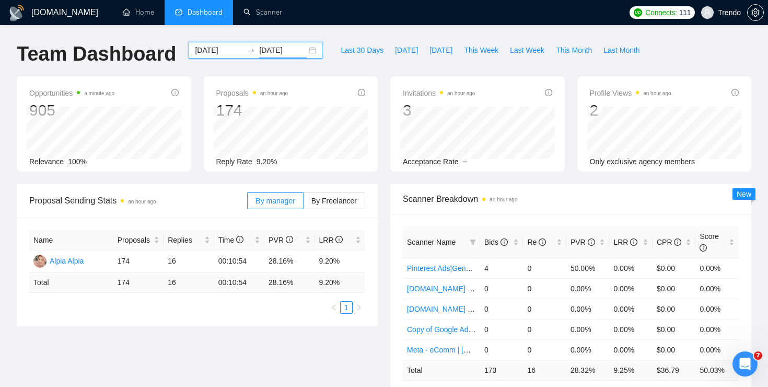
scroll to position [35, 0]
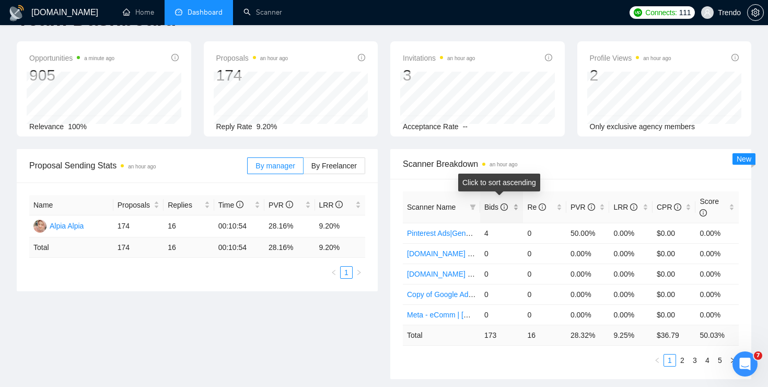
type input "[DATE]"
click at [507, 205] on icon "info-circle" at bounding box center [504, 206] width 7 height 7
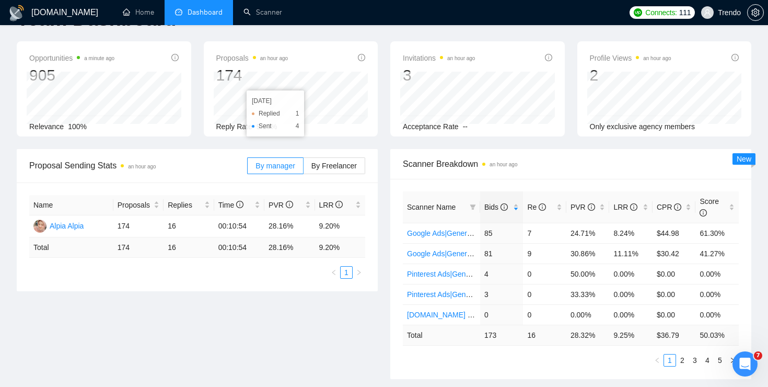
scroll to position [0, 0]
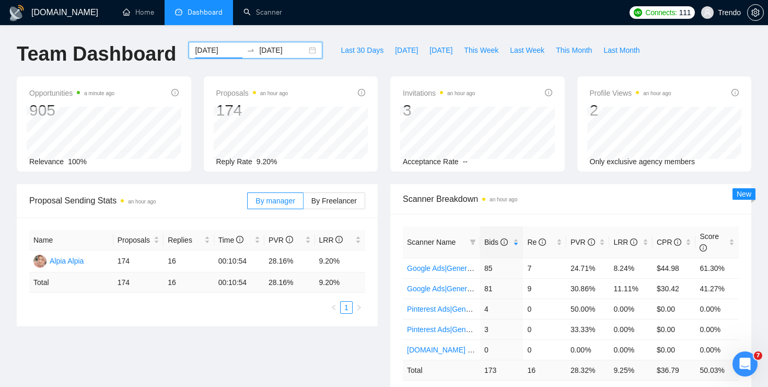
click at [218, 51] on input "[DATE]" at bounding box center [219, 49] width 48 height 11
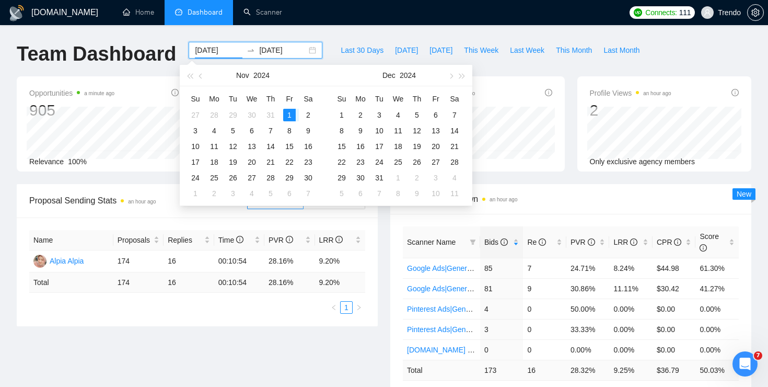
type input "[DATE]"
click at [281, 48] on input "[DATE]" at bounding box center [283, 49] width 48 height 11
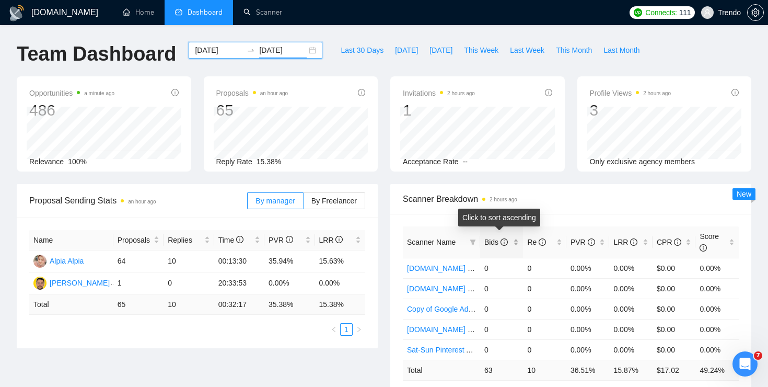
type input "[DATE]"
click at [494, 239] on span "Bids" at bounding box center [496, 242] width 24 height 8
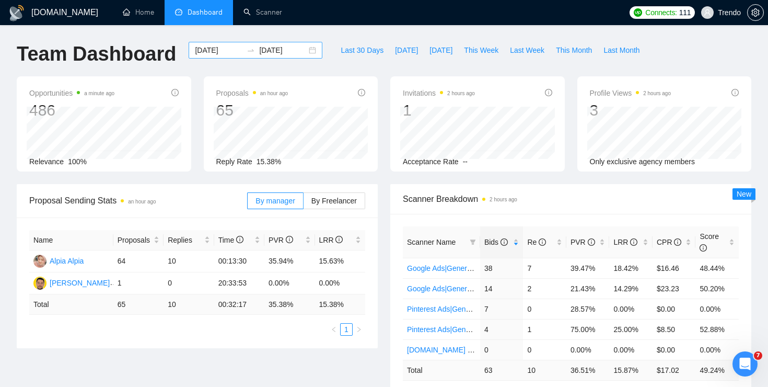
click at [213, 47] on input "[DATE]" at bounding box center [219, 49] width 48 height 11
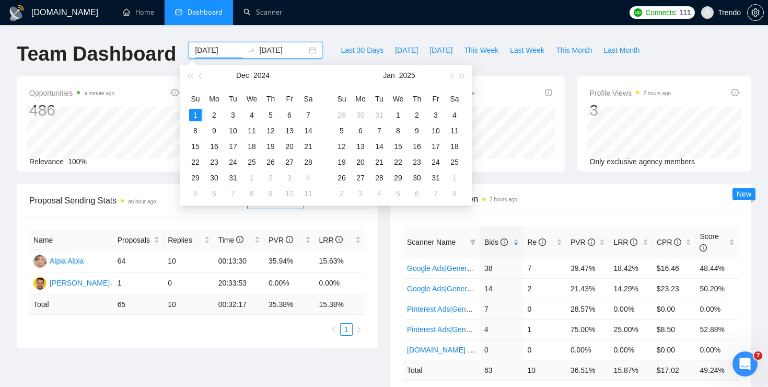
type input "[DATE]"
click at [278, 50] on input "[DATE]" at bounding box center [283, 49] width 48 height 11
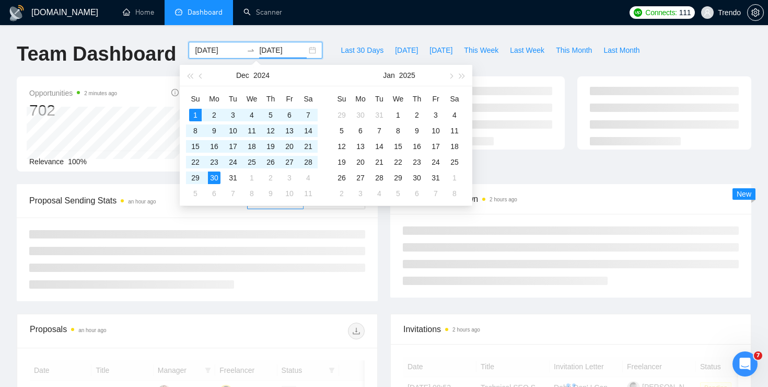
type input "[DATE]"
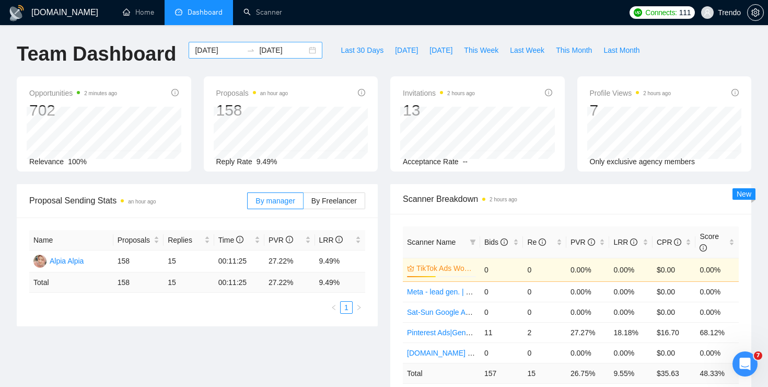
click at [204, 48] on input "[DATE]" at bounding box center [219, 49] width 48 height 11
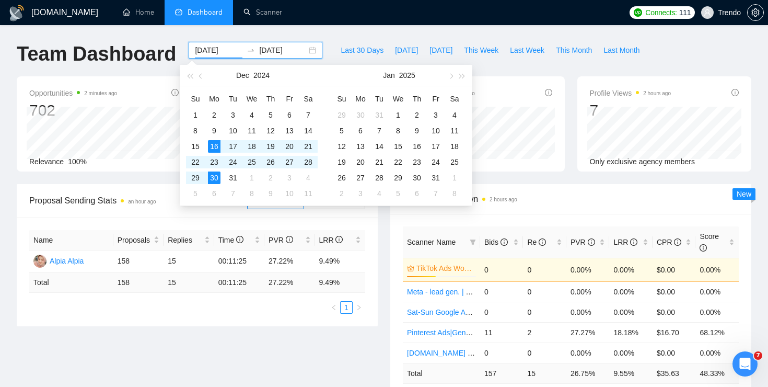
click at [198, 54] on input "[DATE]" at bounding box center [219, 49] width 48 height 11
click at [99, 85] on div "Opportunities 2 minutes ago 702 Relevance 100%" at bounding box center [104, 123] width 175 height 95
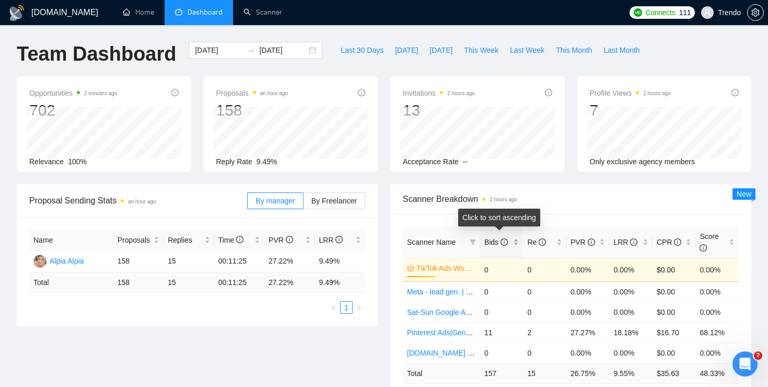
click at [492, 242] on span "Bids" at bounding box center [496, 242] width 24 height 8
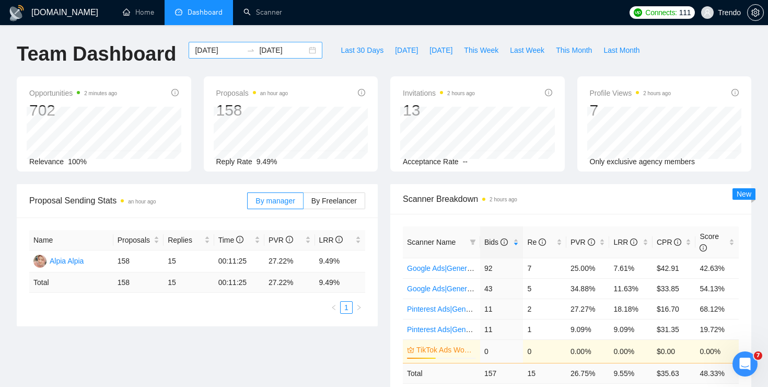
click at [217, 51] on input "[DATE]" at bounding box center [219, 49] width 48 height 11
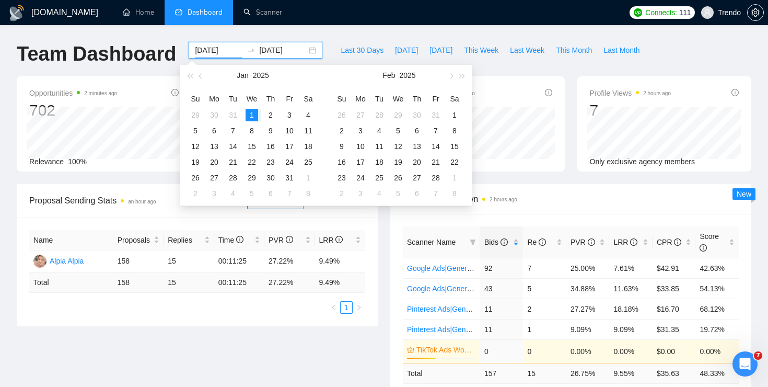
type input "[DATE]"
click at [266, 52] on input "[DATE]" at bounding box center [283, 49] width 48 height 11
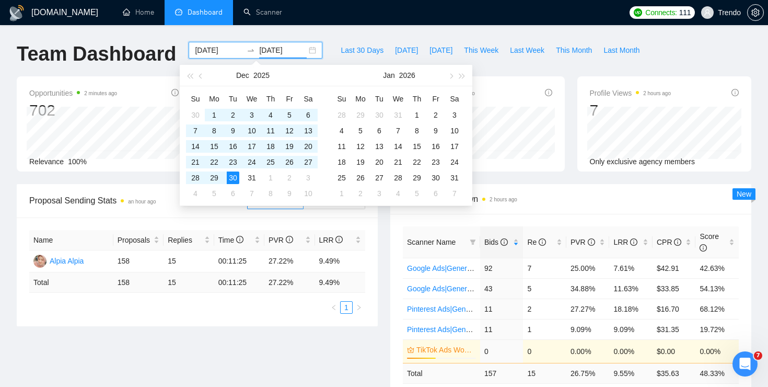
click at [280, 43] on div "[DATE] [DATE]" at bounding box center [256, 50] width 134 height 17
click at [280, 47] on input "[DATE]" at bounding box center [283, 49] width 48 height 11
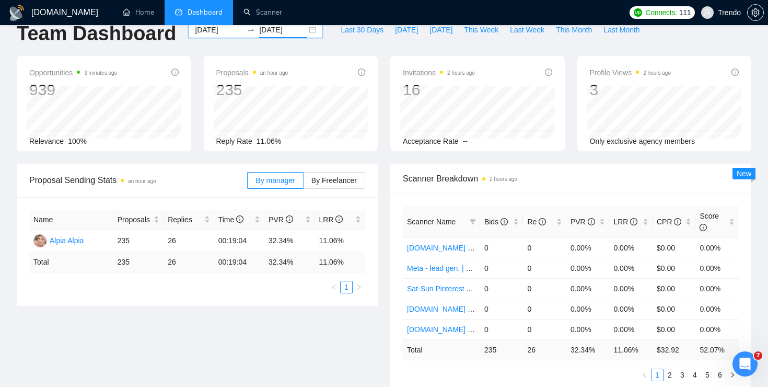
scroll to position [27, 0]
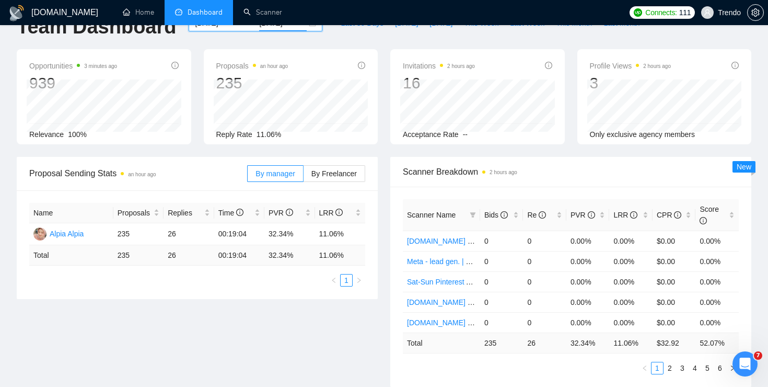
type input "[DATE]"
